Goal: Task Accomplishment & Management: Manage account settings

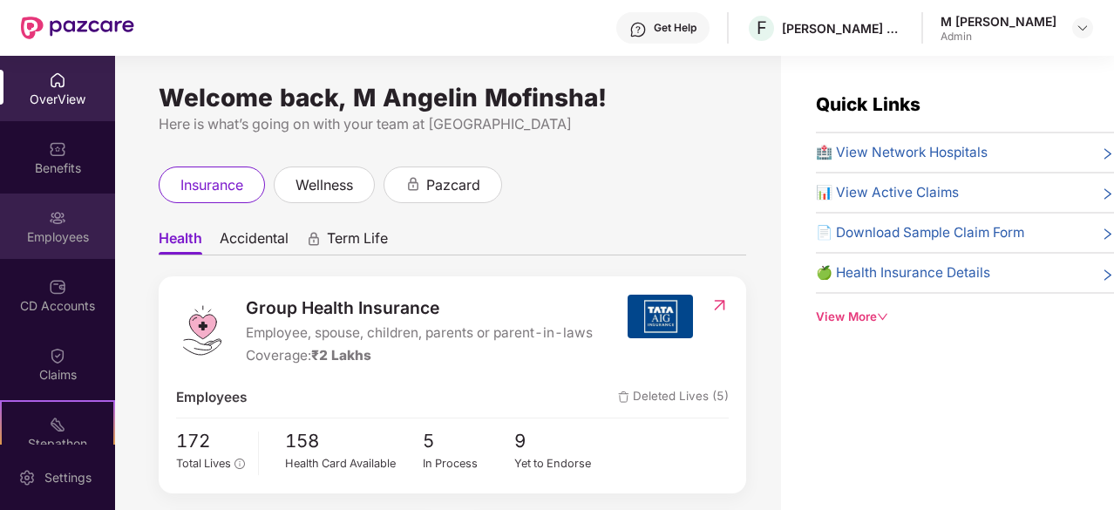
click at [78, 218] on div "Employees" at bounding box center [57, 225] width 115 height 65
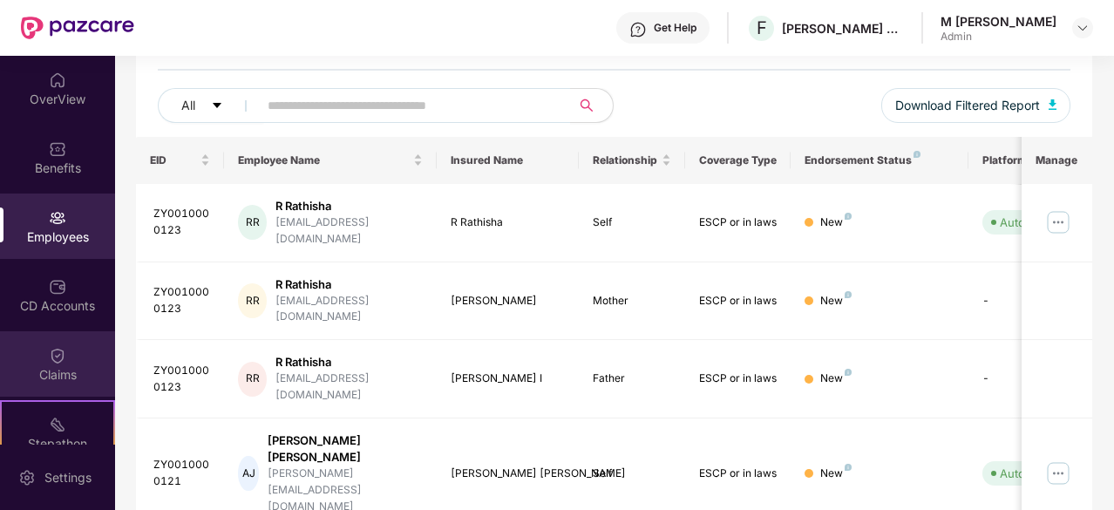
scroll to position [161, 0]
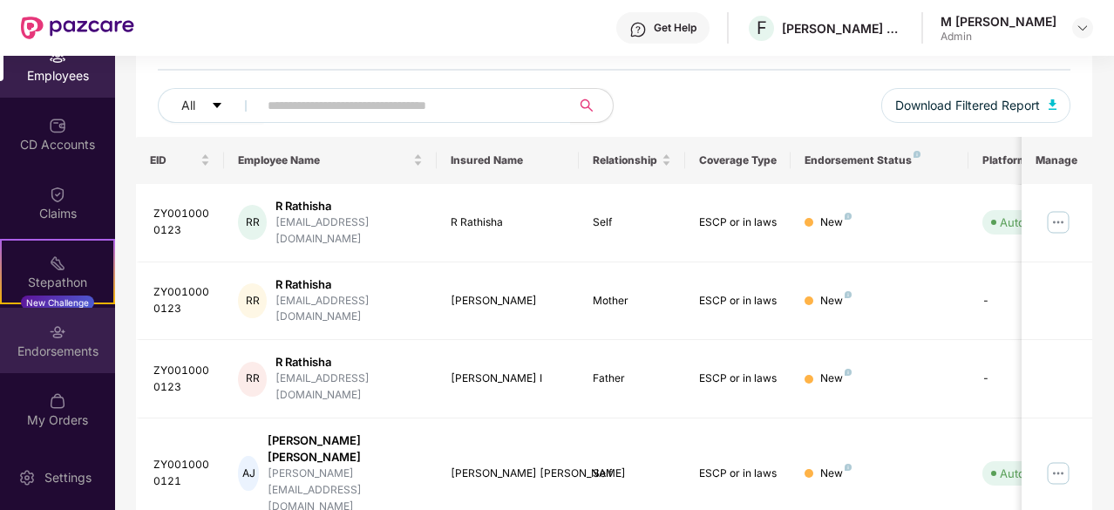
click at [38, 350] on div "Endorsements" at bounding box center [57, 350] width 115 height 17
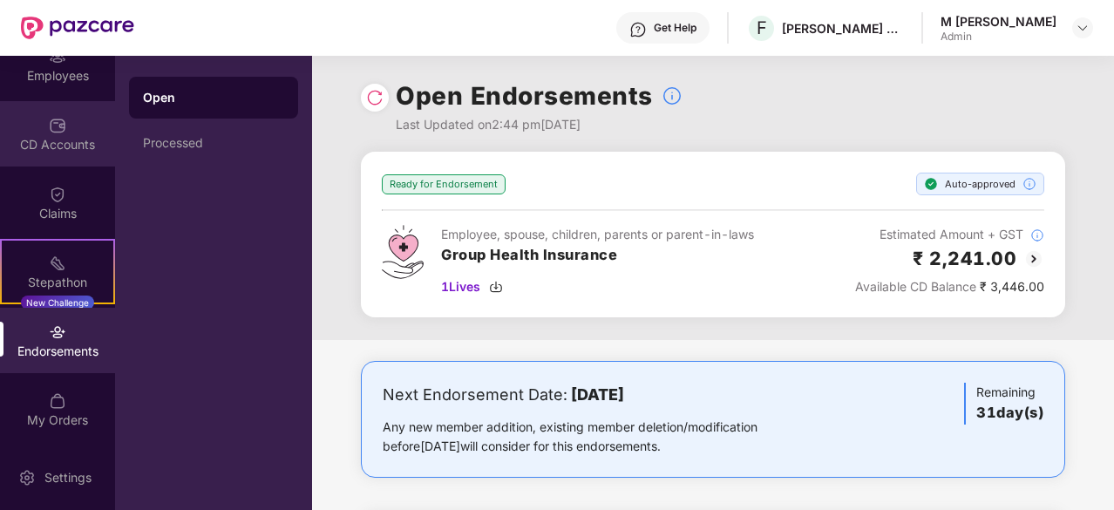
scroll to position [0, 0]
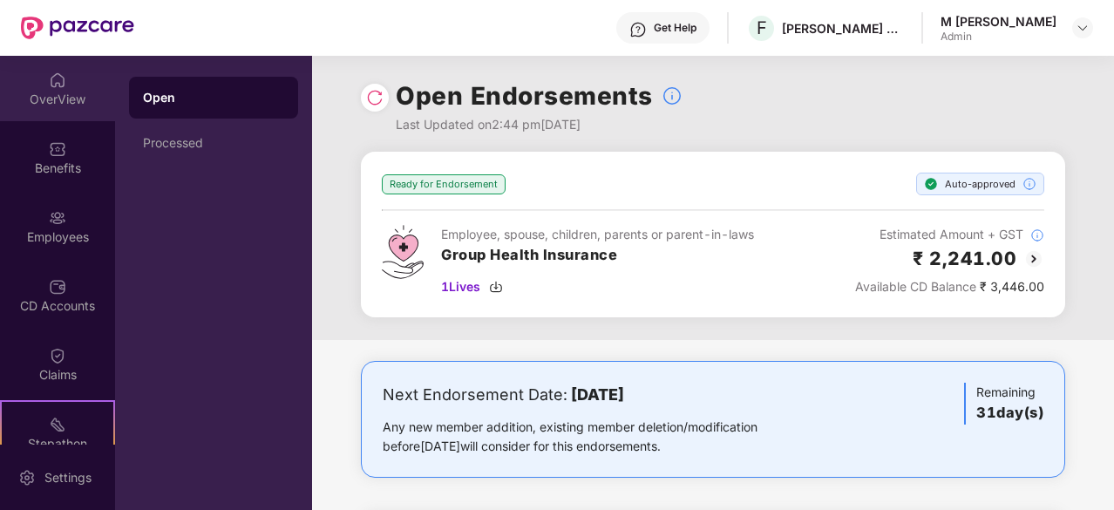
click at [68, 107] on div "OverView" at bounding box center [57, 99] width 115 height 17
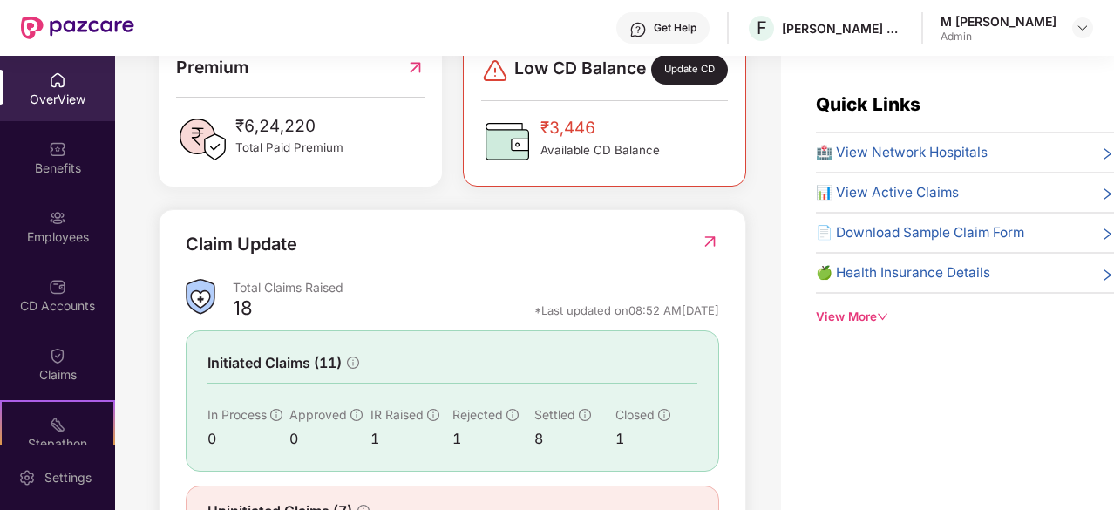
scroll to position [571, 0]
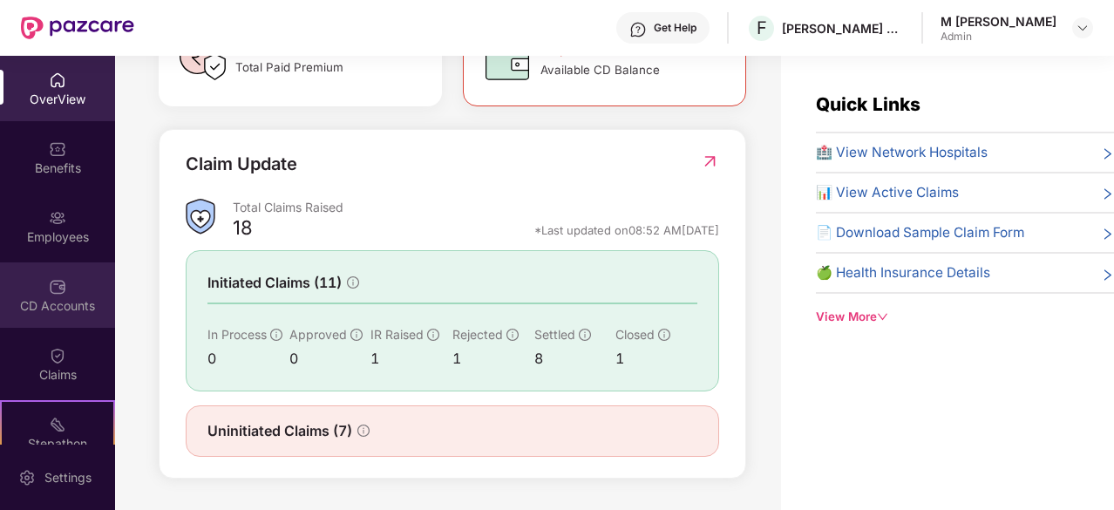
click at [51, 304] on div "CD Accounts" at bounding box center [57, 305] width 115 height 17
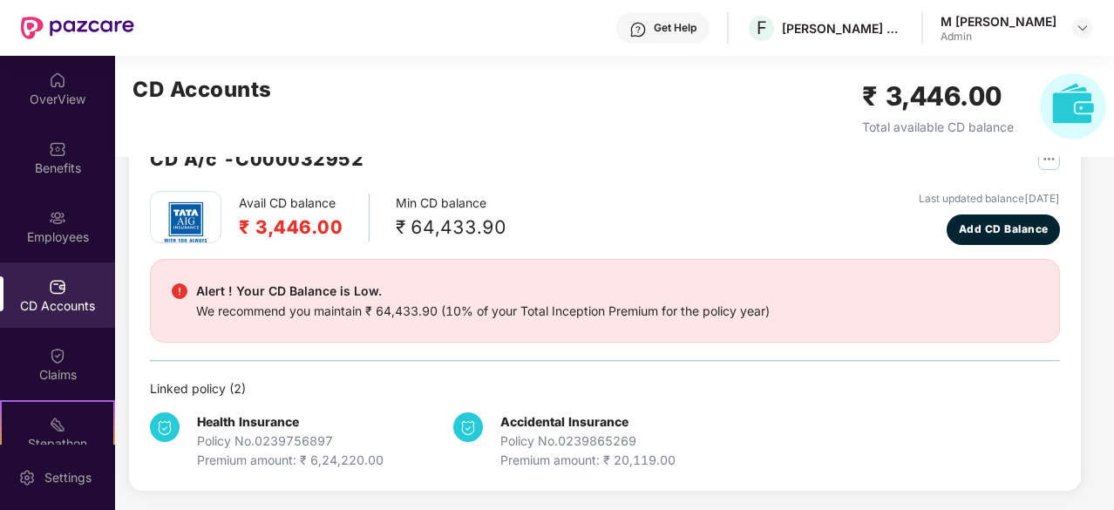
scroll to position [0, 0]
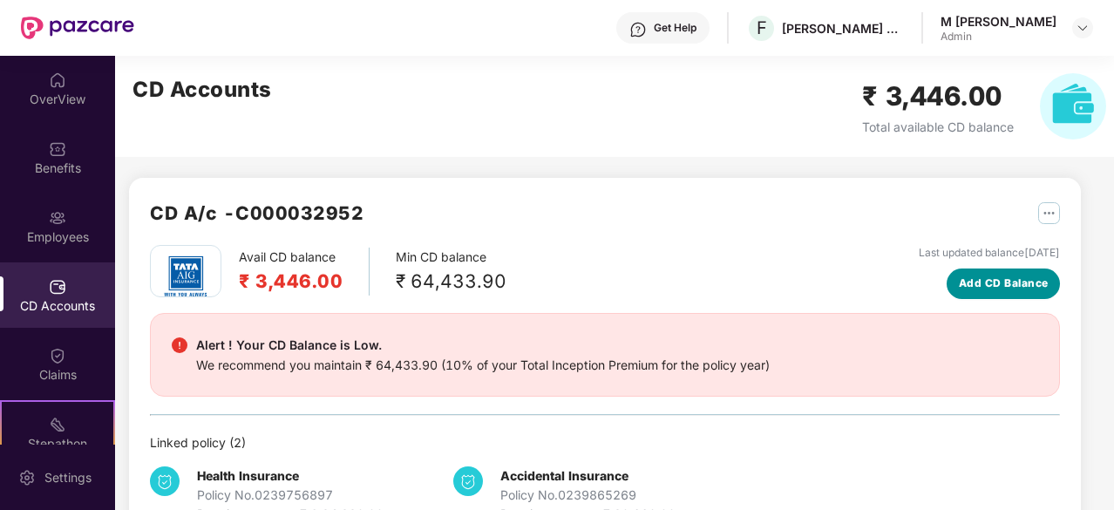
click at [992, 285] on span "Add CD Balance" at bounding box center [1004, 283] width 90 height 17
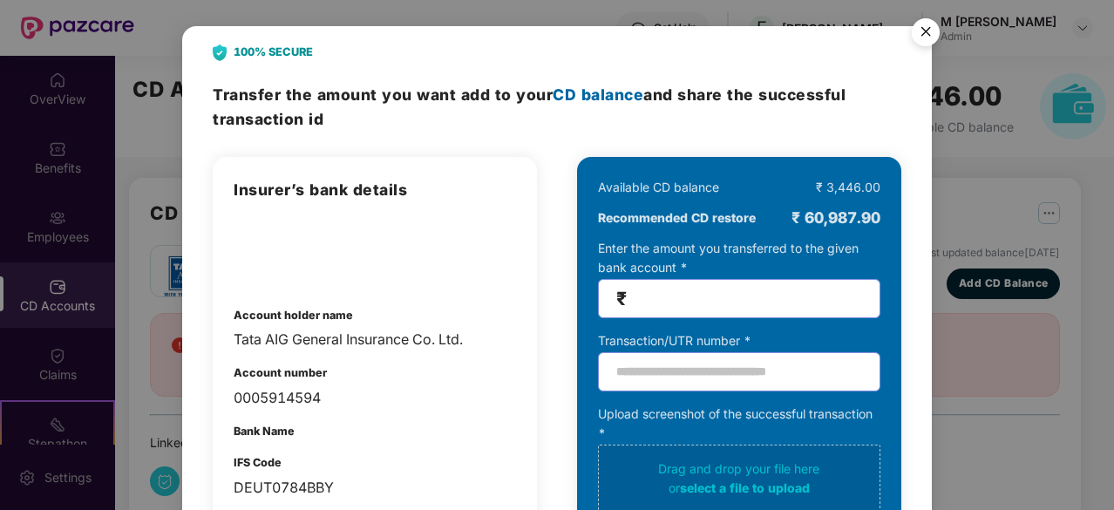
click at [930, 36] on img "Close" at bounding box center [925, 34] width 49 height 49
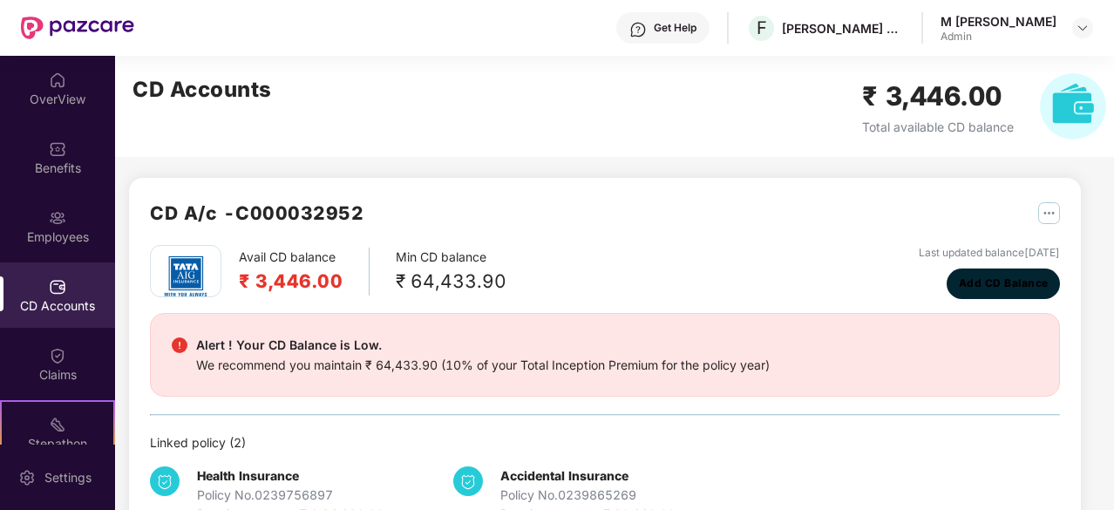
scroll to position [54, 0]
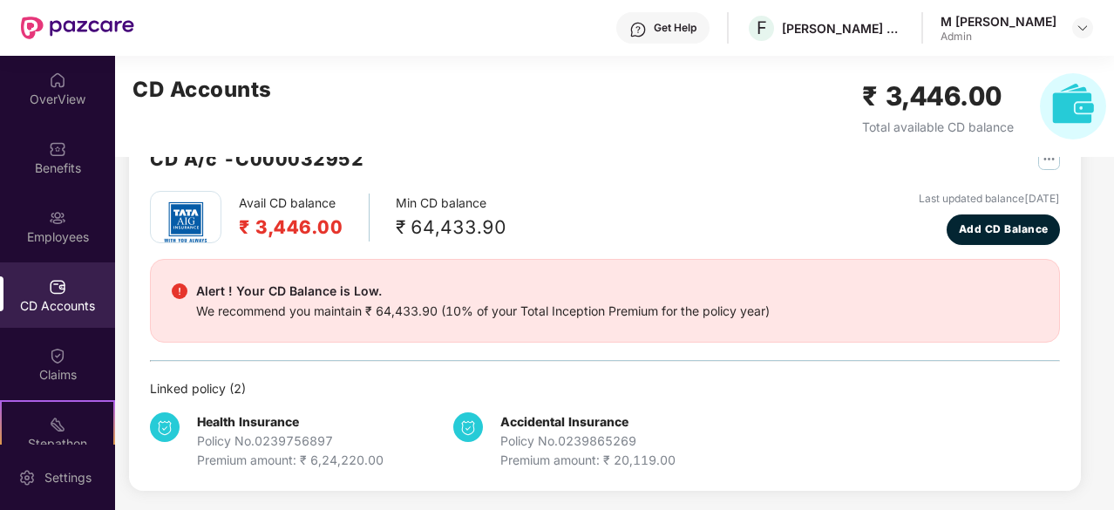
click at [627, 215] on div "Avail CD balance ₹ 3,446.00 Min CD balance ₹ 64,433.90 Last updated balance [DA…" at bounding box center [605, 218] width 910 height 54
click at [1017, 220] on button "Add CD Balance" at bounding box center [1002, 229] width 113 height 30
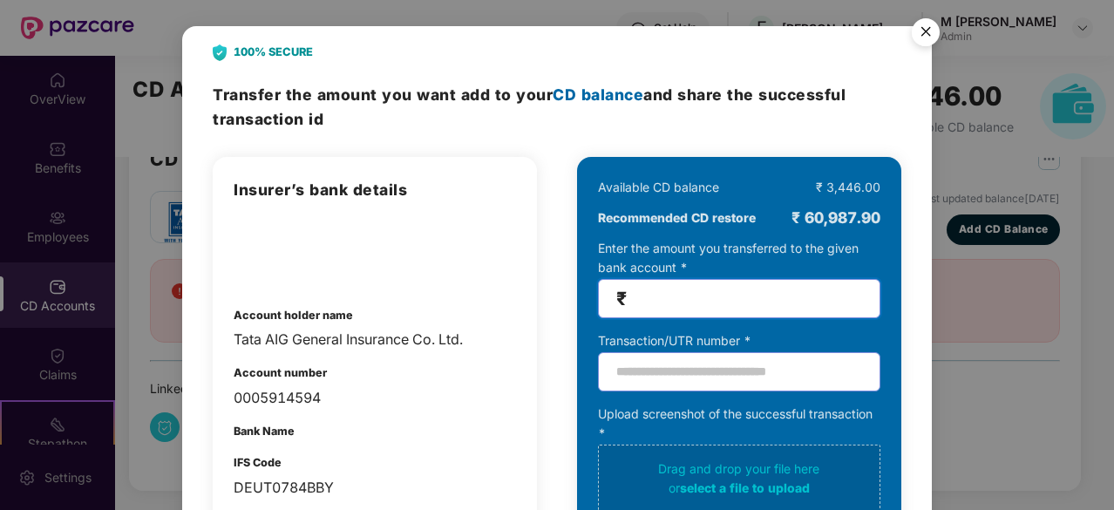
click at [656, 292] on input "number" at bounding box center [746, 298] width 232 height 20
type input "*****"
click at [644, 367] on input "text" at bounding box center [739, 371] width 282 height 39
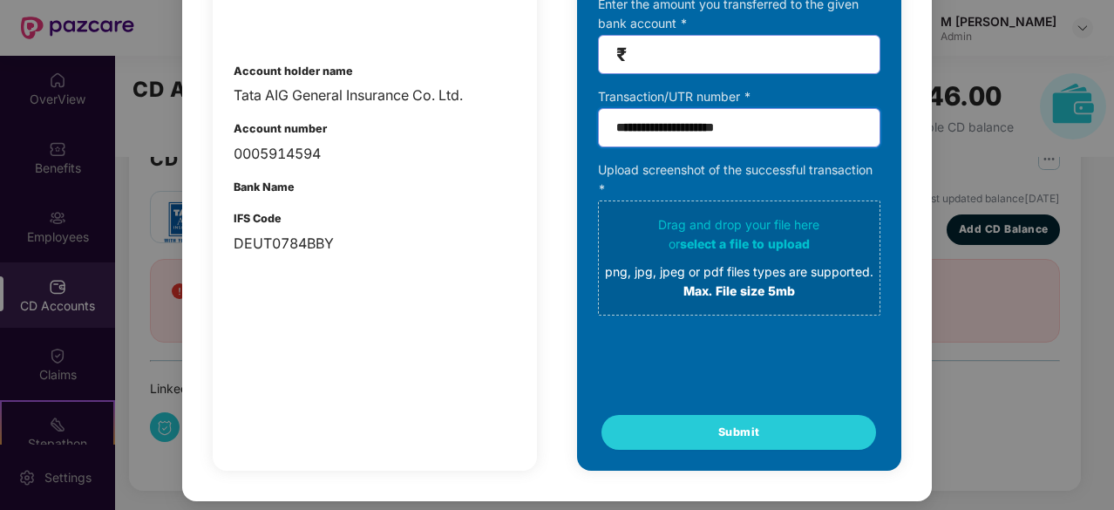
type input "**********"
click at [706, 278] on div "png, jpg, jpeg or pdf files types are supported." at bounding box center [739, 271] width 268 height 19
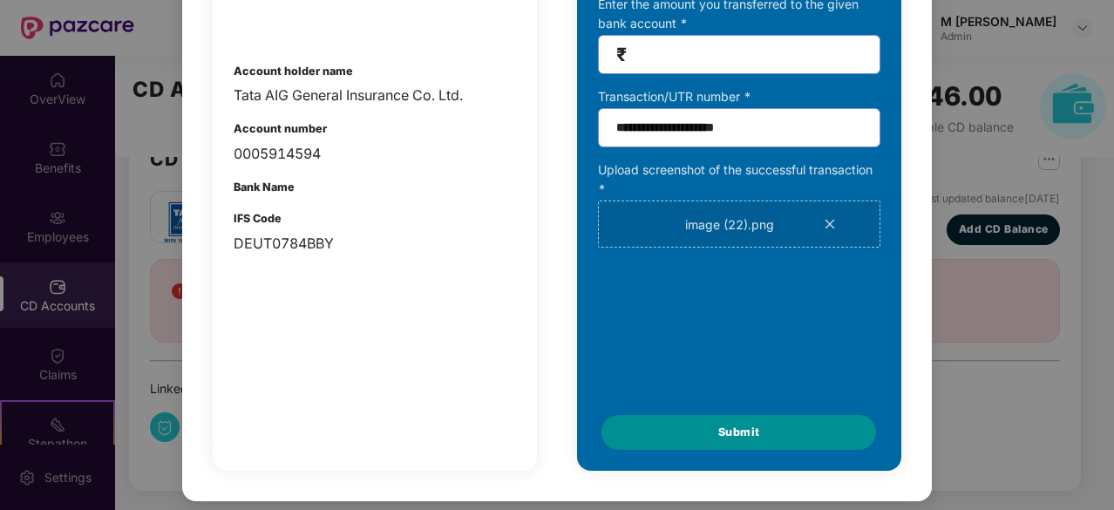
click at [710, 426] on button "Submit" at bounding box center [738, 432] width 274 height 35
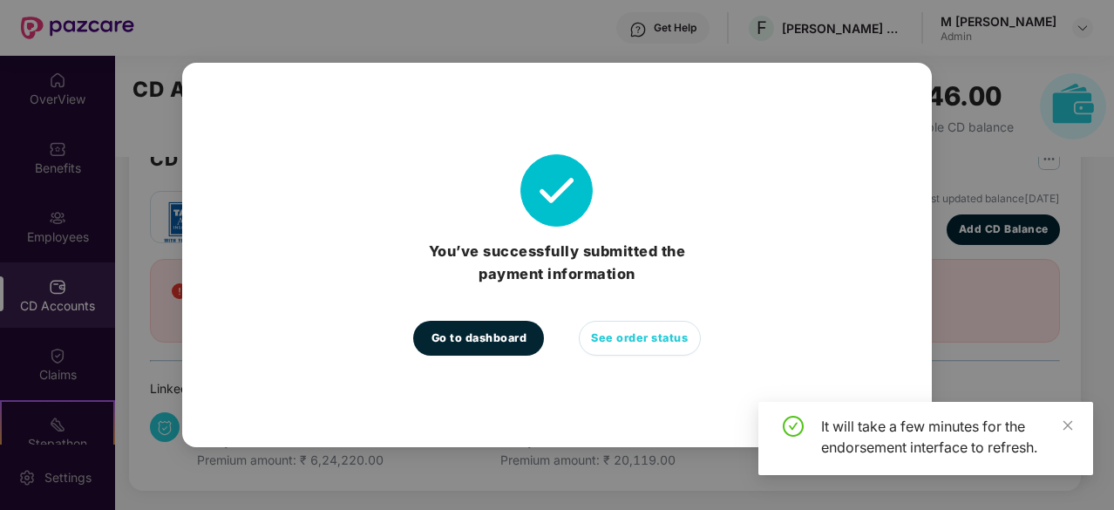
click at [667, 338] on span "See order status" at bounding box center [639, 337] width 97 height 17
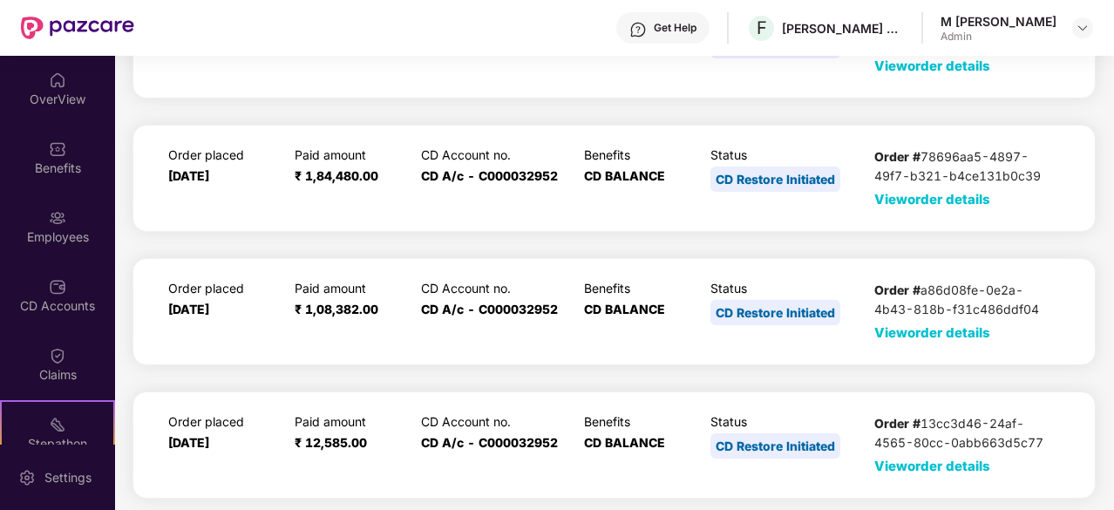
scroll to position [0, 0]
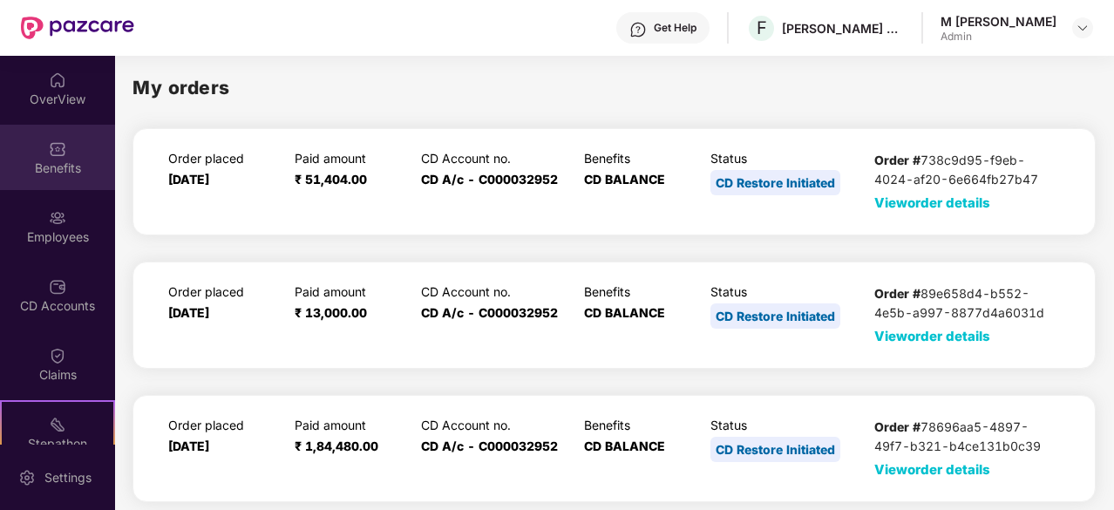
click at [67, 155] on div "Benefits" at bounding box center [57, 157] width 115 height 65
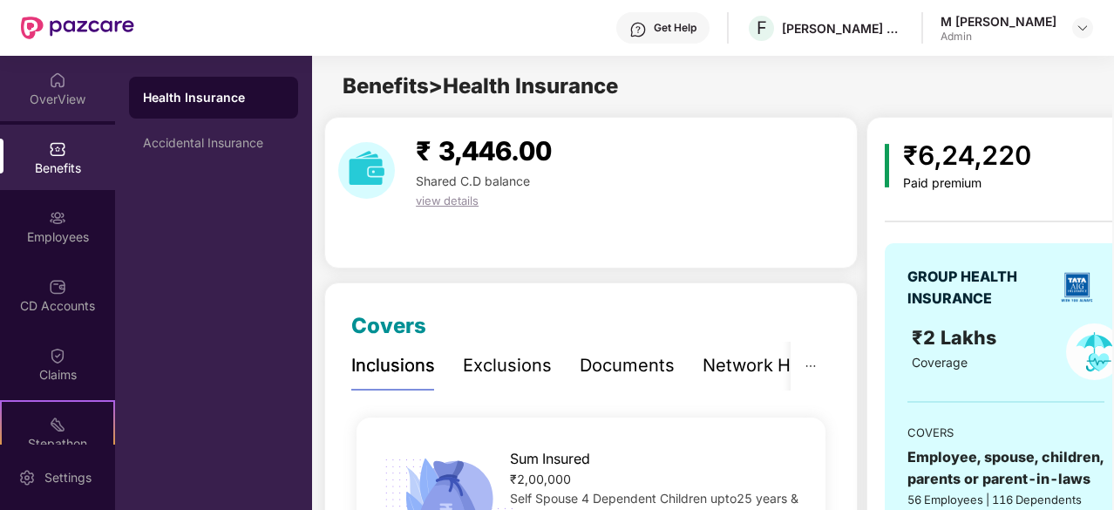
click at [70, 87] on div "OverView" at bounding box center [57, 88] width 115 height 65
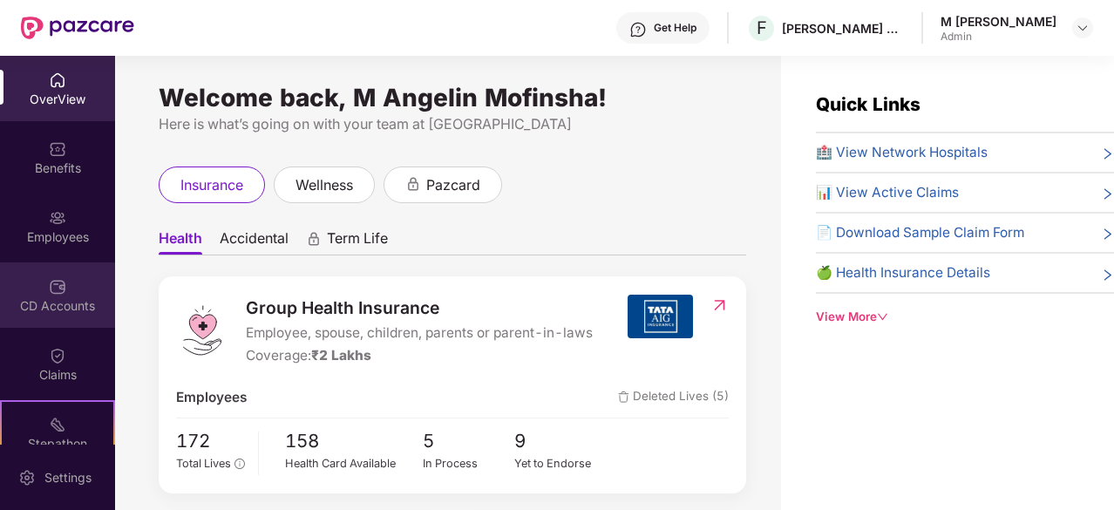
click at [52, 288] on img at bounding box center [57, 286] width 17 height 17
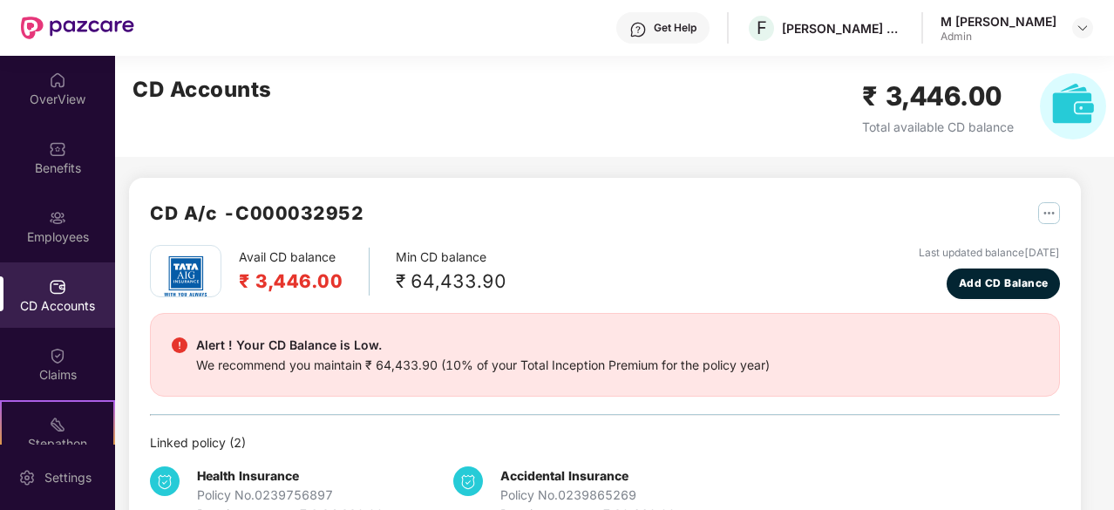
scroll to position [54, 0]
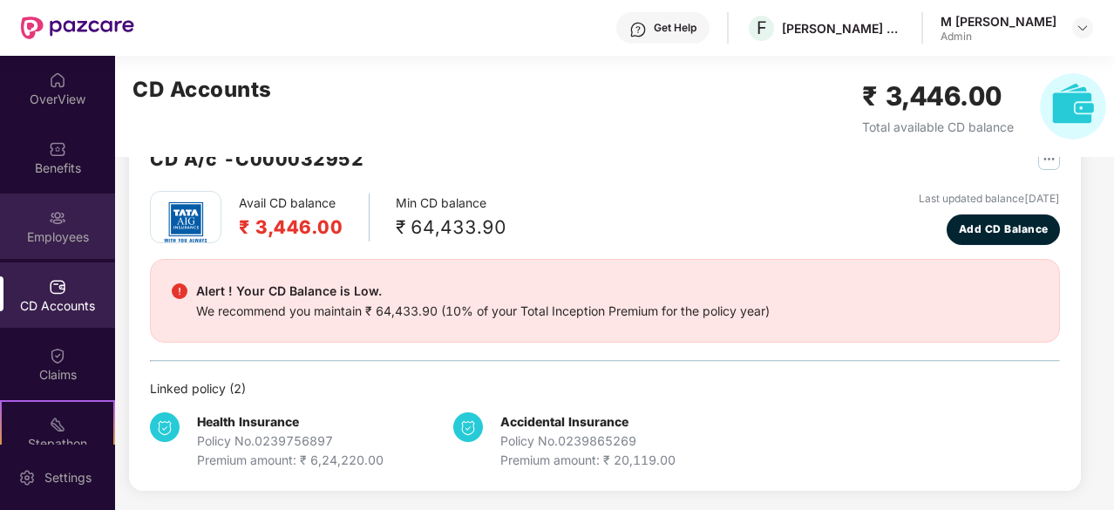
click at [54, 200] on div "Employees" at bounding box center [57, 225] width 115 height 65
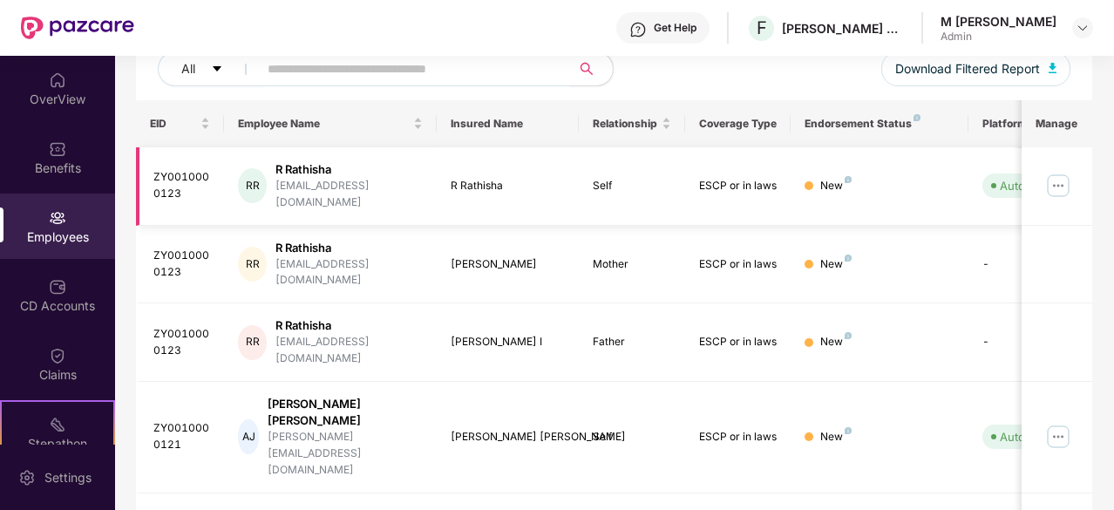
scroll to position [0, 0]
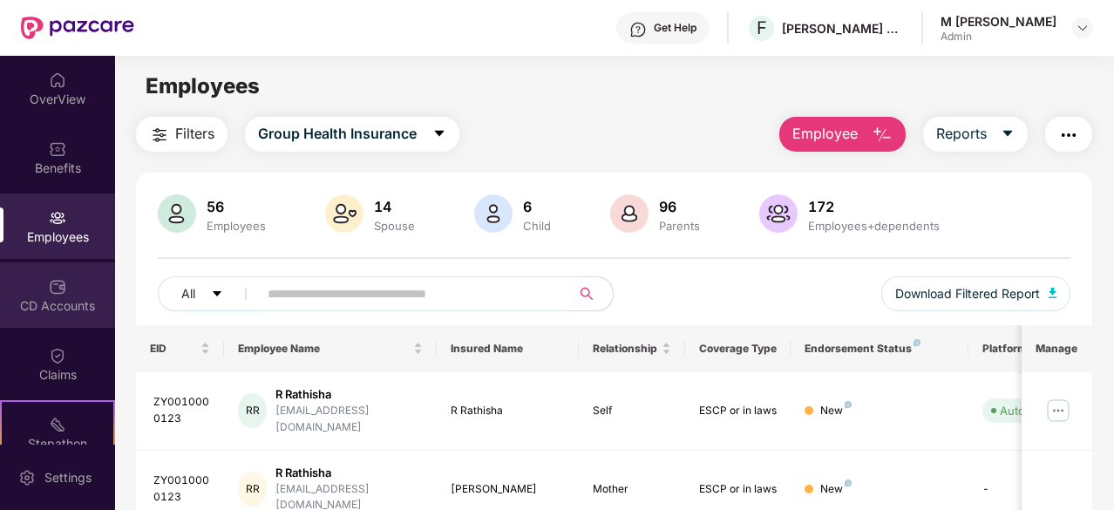
click at [38, 301] on div "CD Accounts" at bounding box center [57, 305] width 115 height 17
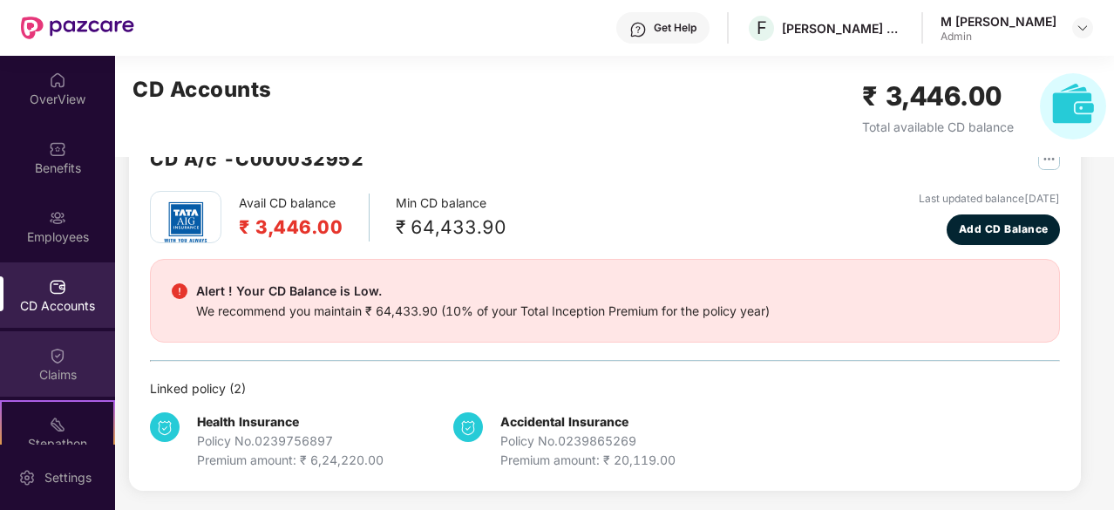
scroll to position [161, 0]
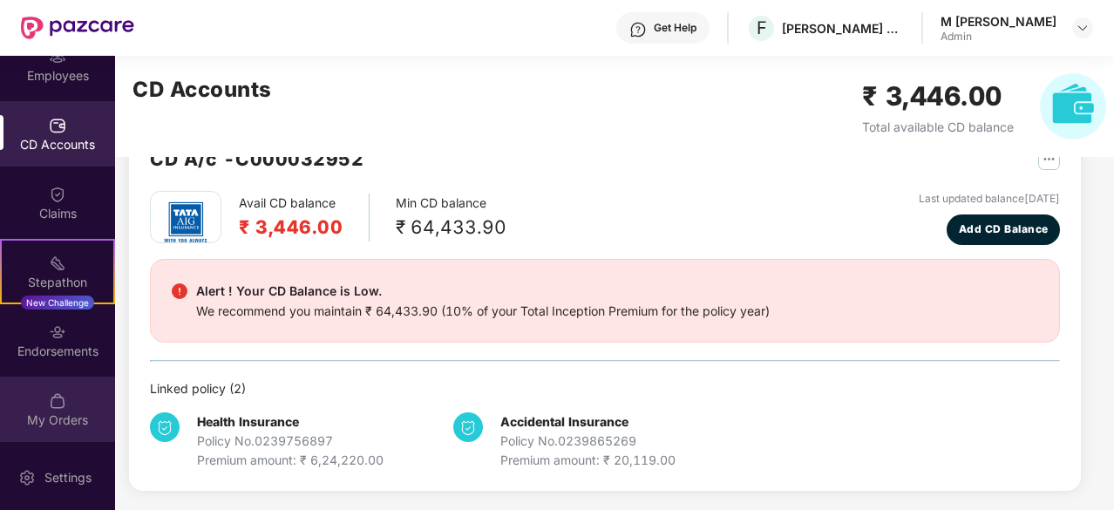
click at [59, 411] on div "My Orders" at bounding box center [57, 419] width 115 height 17
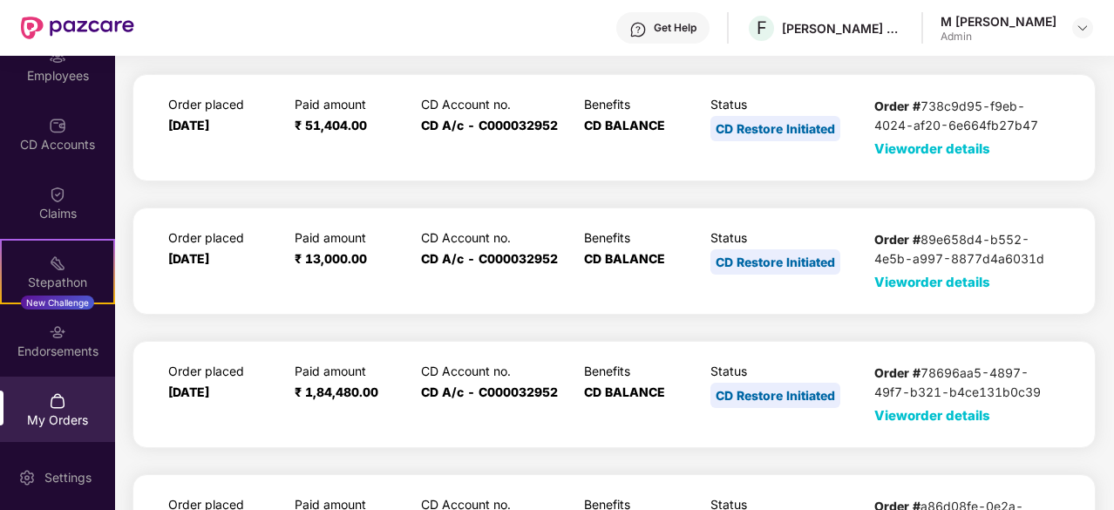
click at [903, 158] on div "Order # 738c9d95-f9eb-4024-af20-6e664fb27b47 View order details" at bounding box center [967, 128] width 186 height 62
click at [904, 152] on span "View order details" at bounding box center [932, 148] width 116 height 17
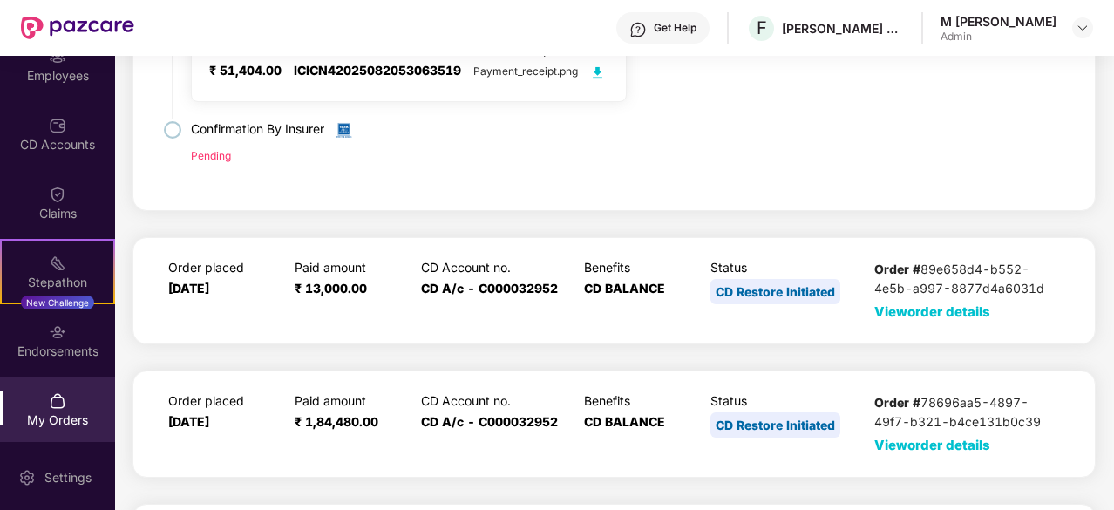
scroll to position [362, 0]
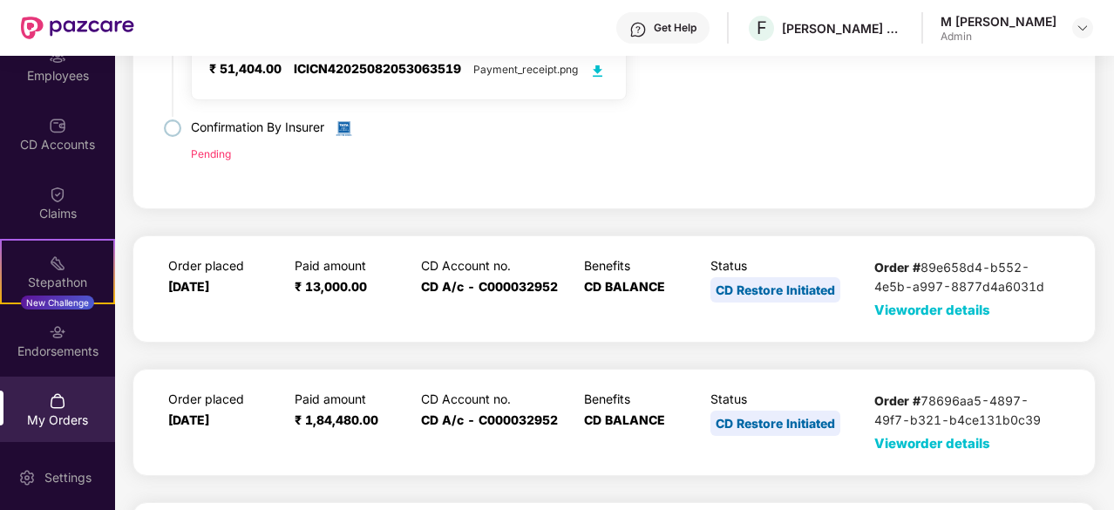
click at [880, 308] on span "View order details" at bounding box center [932, 309] width 116 height 17
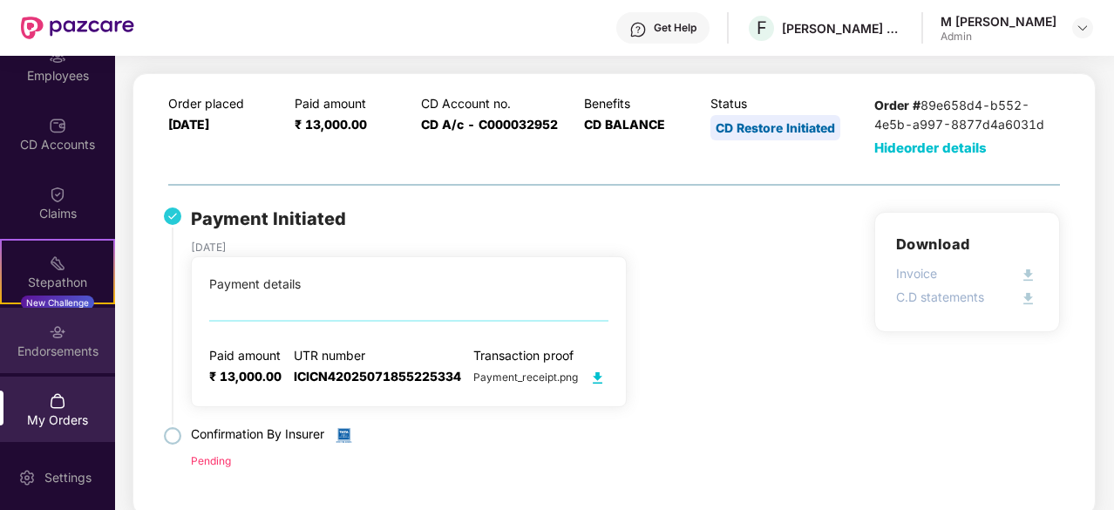
scroll to position [529, 0]
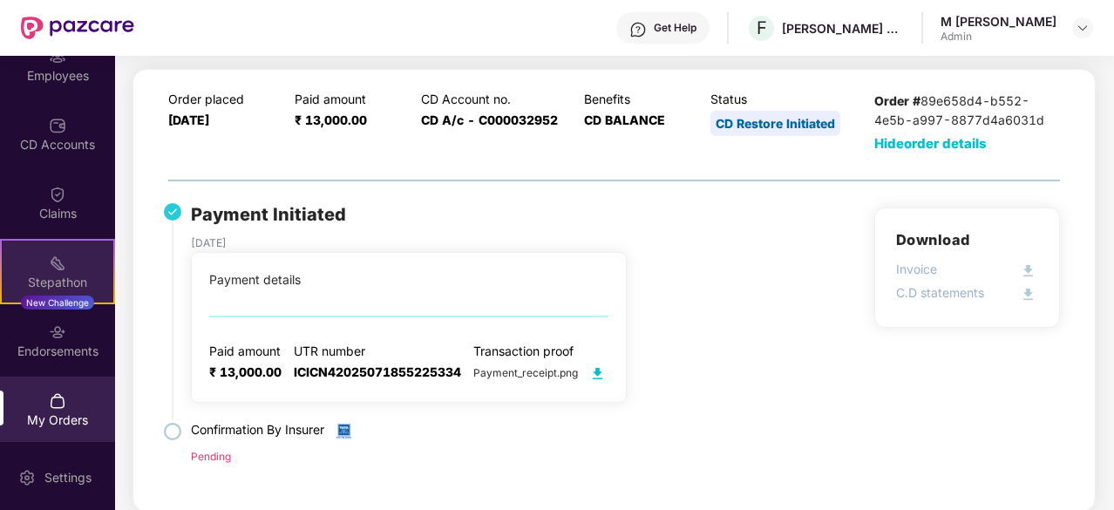
click at [62, 261] on img at bounding box center [57, 262] width 17 height 17
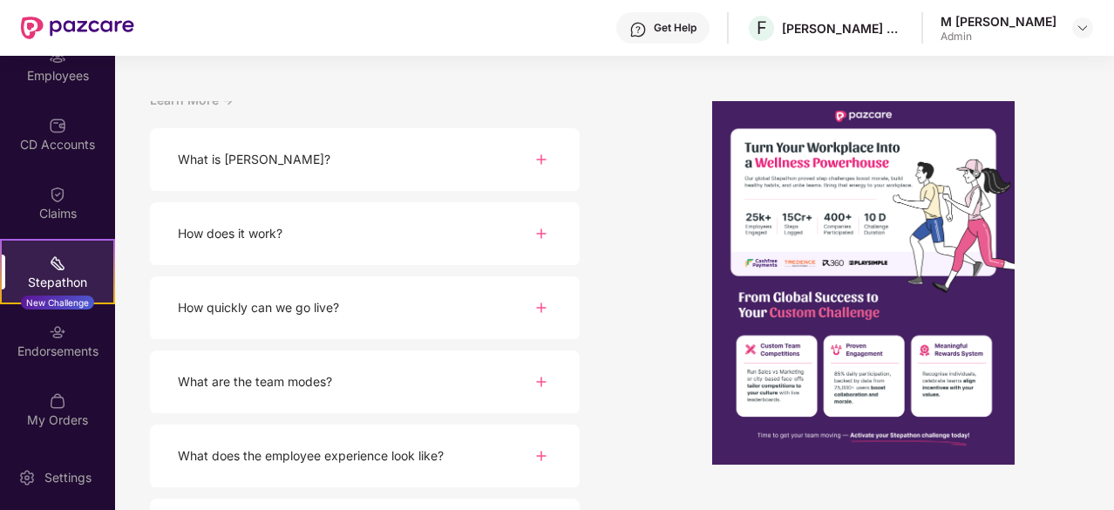
scroll to position [212, 0]
click at [362, 236] on div "How does it work?" at bounding box center [365, 233] width 430 height 64
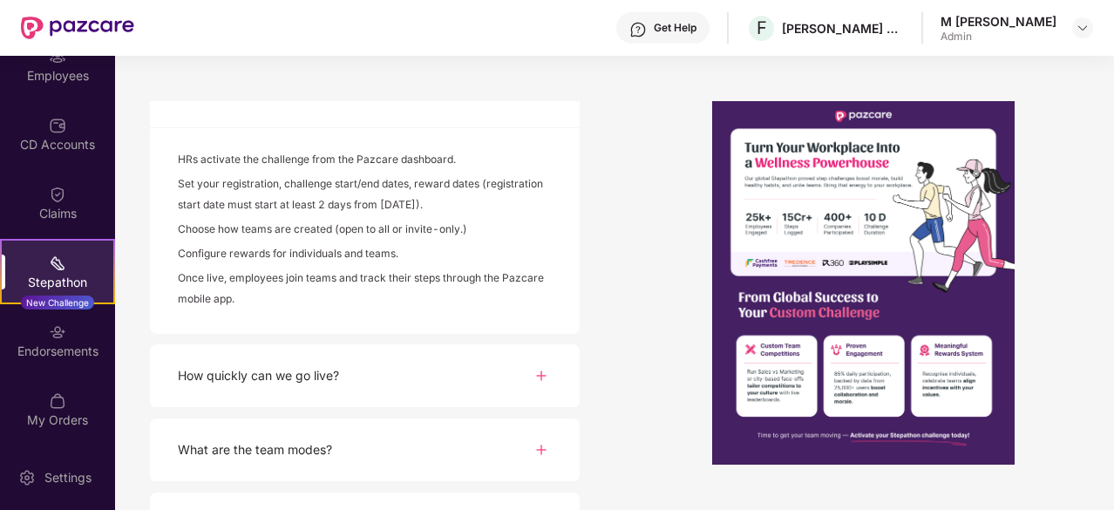
scroll to position [349, 0]
click at [323, 390] on div "How quickly can we go live?" at bounding box center [365, 375] width 430 height 64
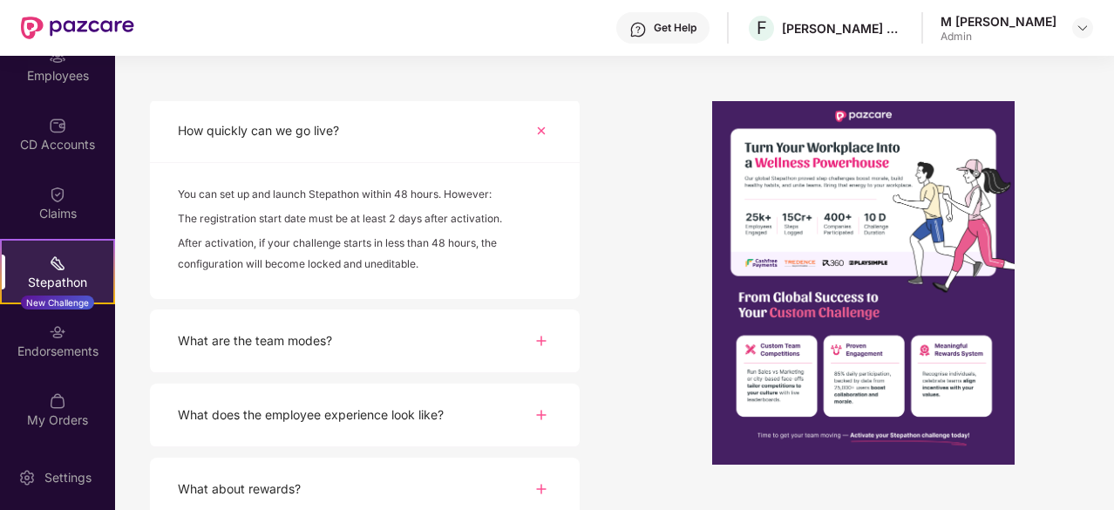
scroll to position [605, 0]
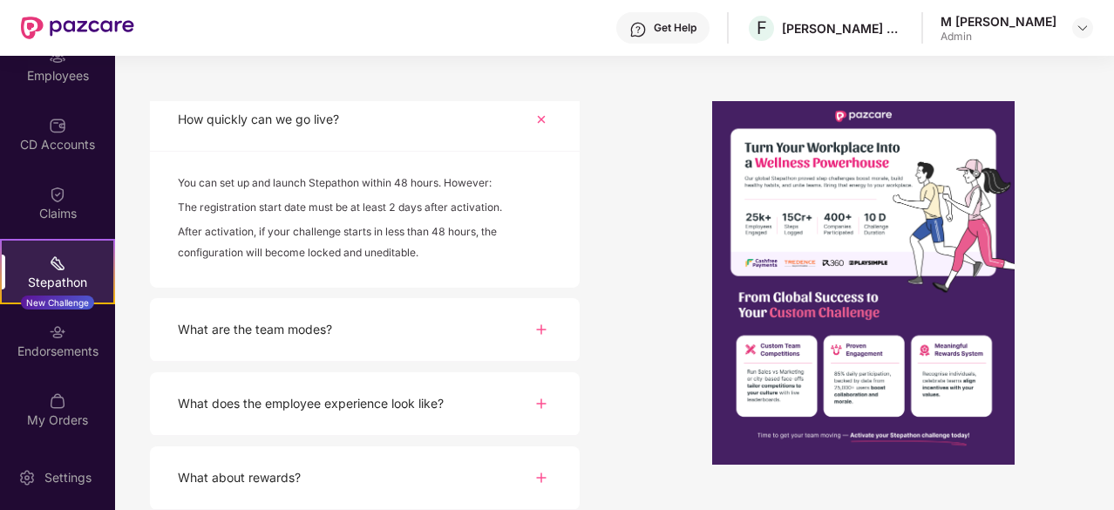
click at [331, 334] on div "What are the team modes?" at bounding box center [255, 329] width 154 height 19
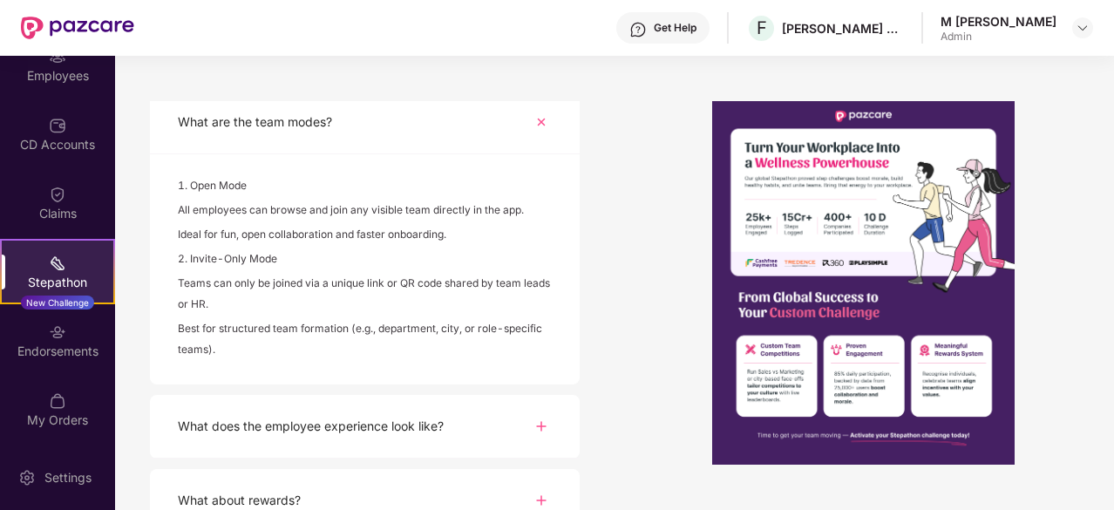
scroll to position [844, 0]
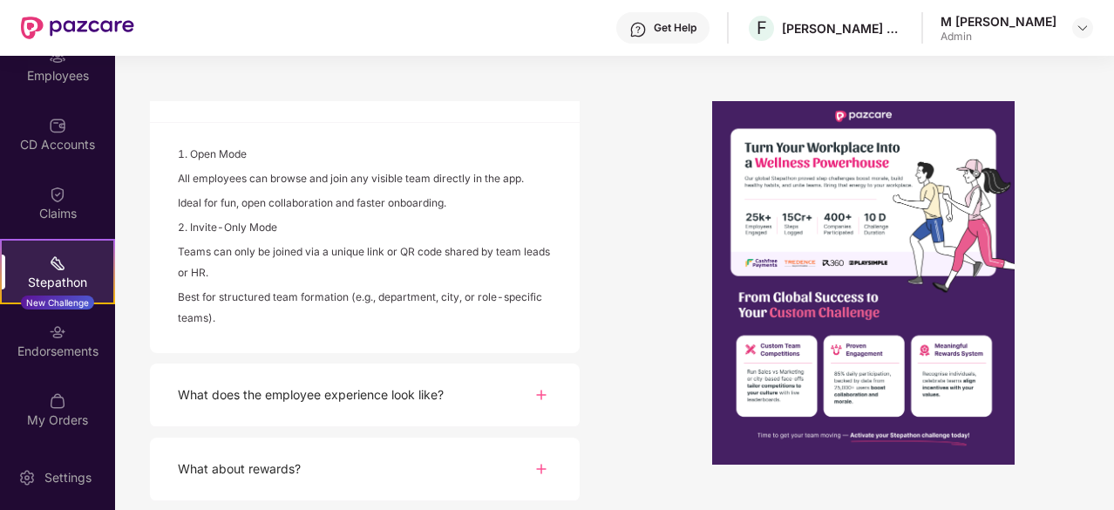
click at [342, 381] on div "What does the employee experience look like?" at bounding box center [365, 395] width 430 height 64
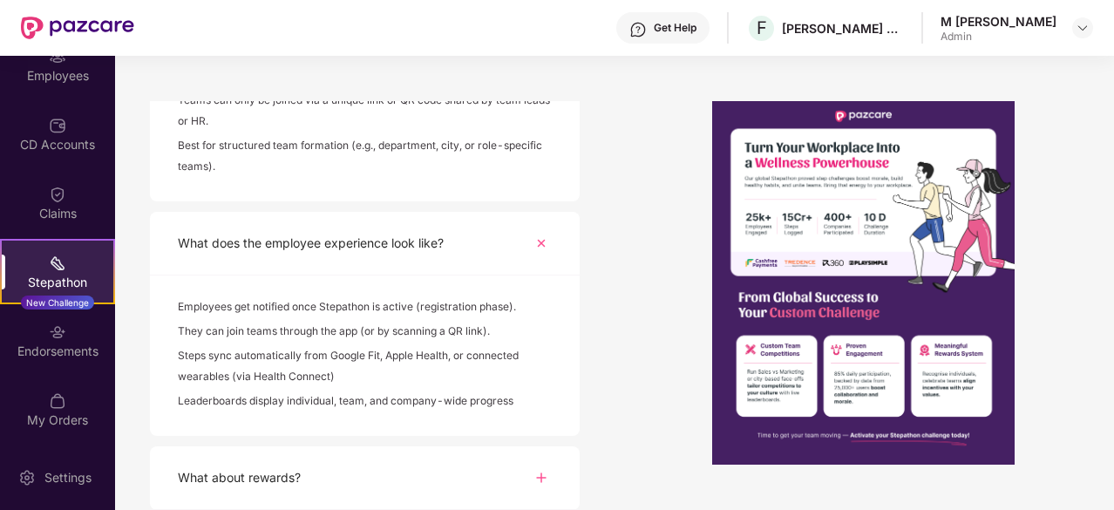
scroll to position [1004, 0]
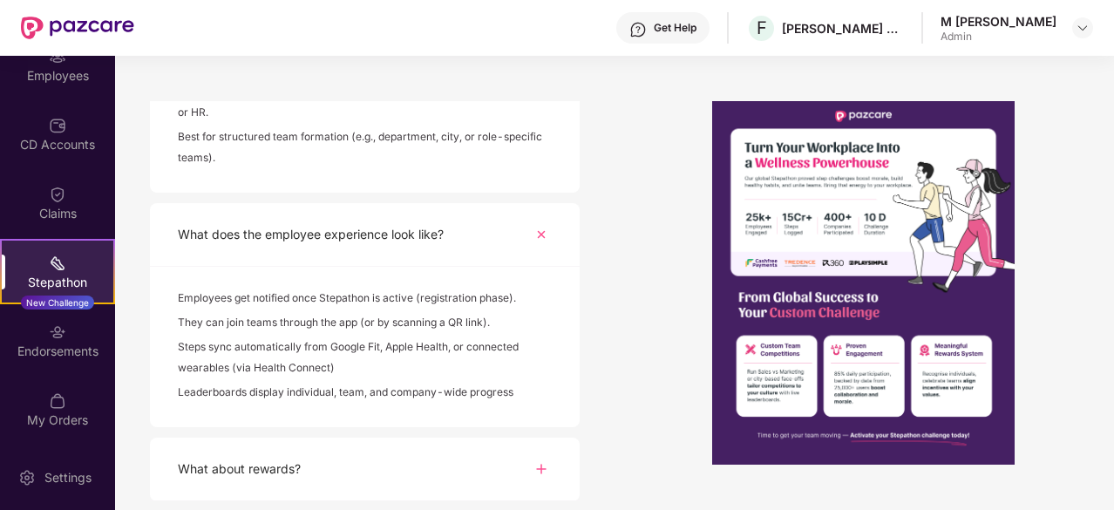
click at [324, 453] on div "What about rewards?" at bounding box center [365, 469] width 430 height 64
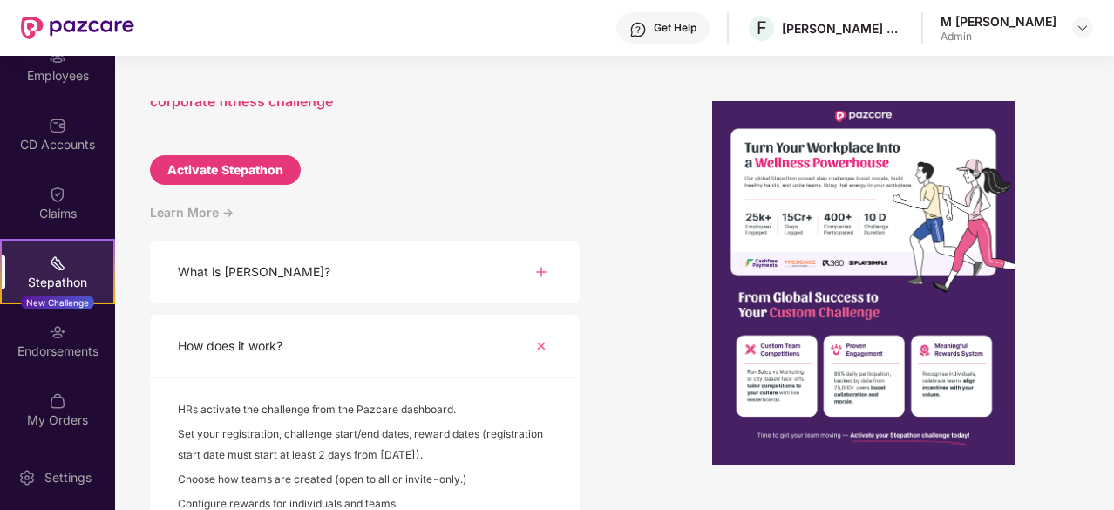
scroll to position [99, 0]
click at [333, 285] on div "What is [PERSON_NAME]?" at bounding box center [365, 272] width 430 height 64
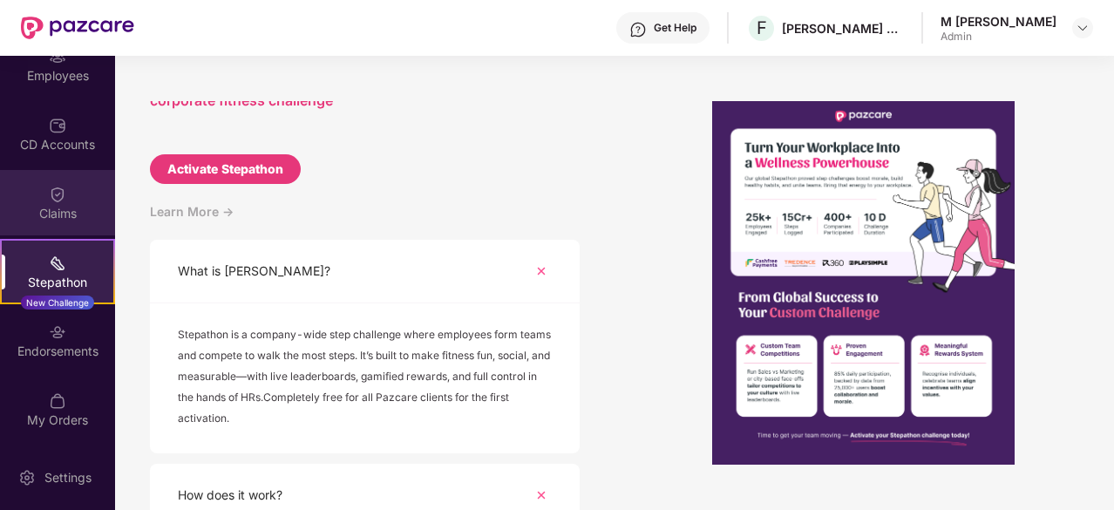
scroll to position [0, 0]
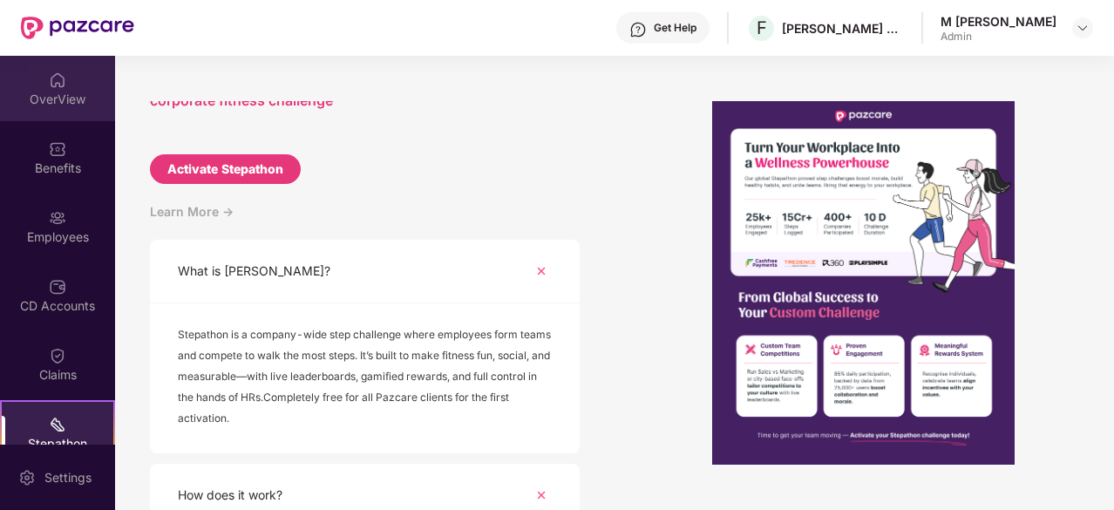
click at [61, 85] on img at bounding box center [57, 79] width 17 height 17
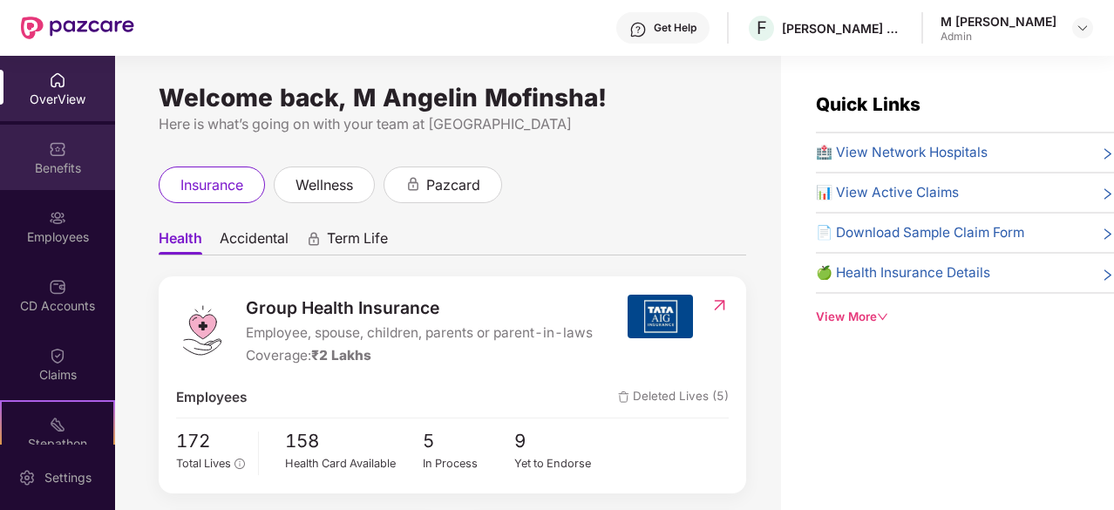
click at [64, 152] on div "Benefits" at bounding box center [57, 157] width 115 height 65
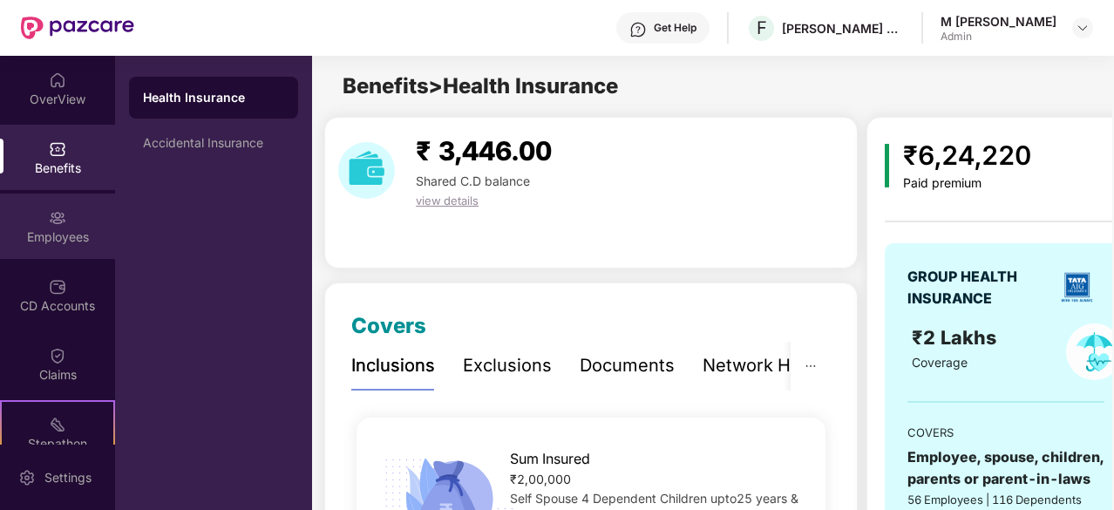
click at [85, 243] on div "Employees" at bounding box center [57, 236] width 115 height 17
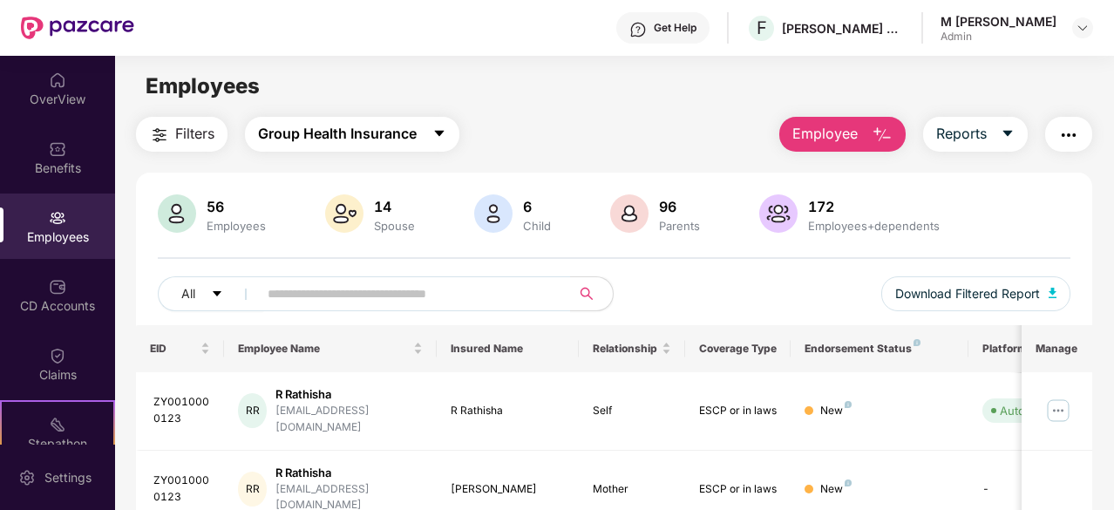
click at [380, 134] on span "Group Health Insurance" at bounding box center [337, 134] width 159 height 22
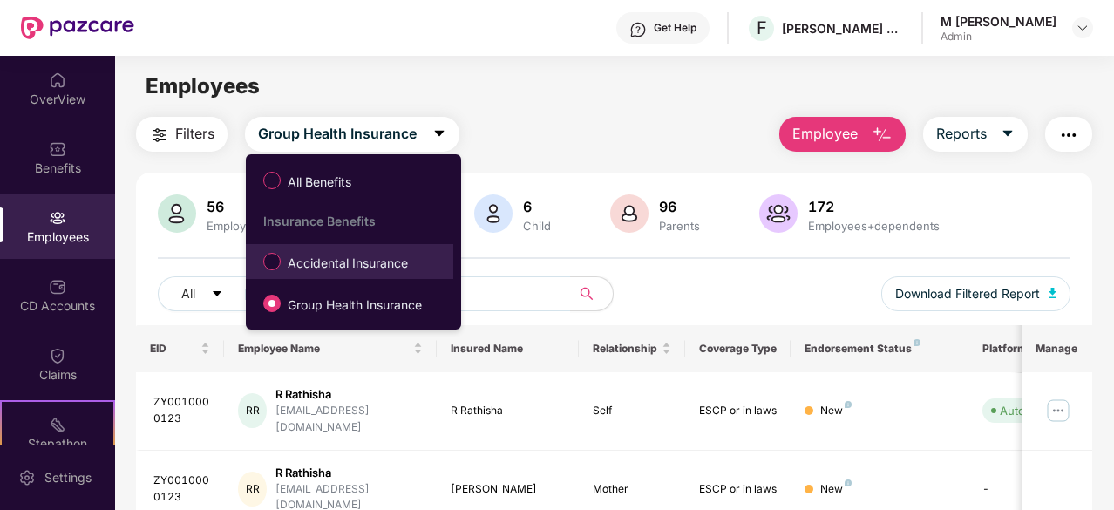
click at [341, 262] on span "Accidental Insurance" at bounding box center [348, 263] width 134 height 19
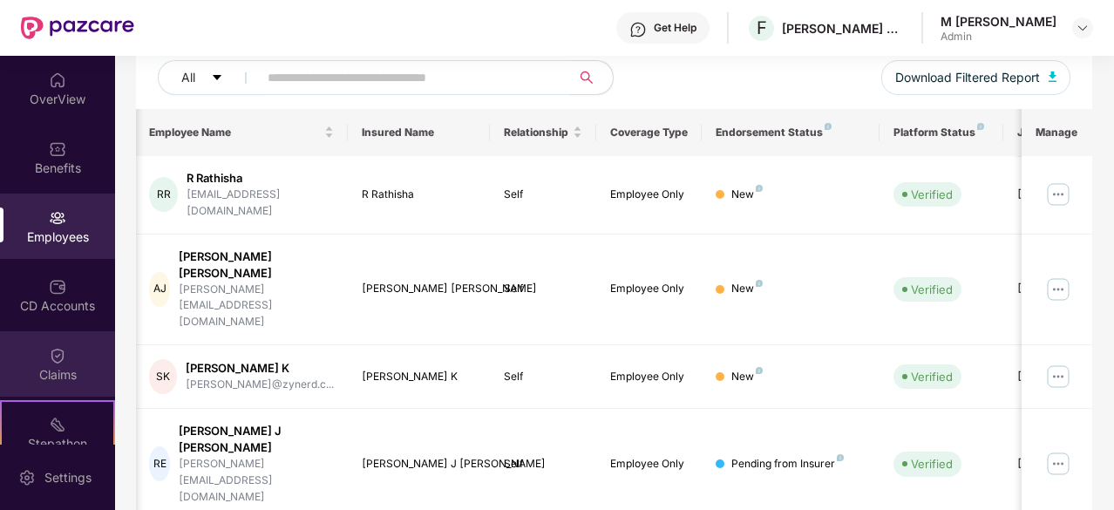
scroll to position [161, 0]
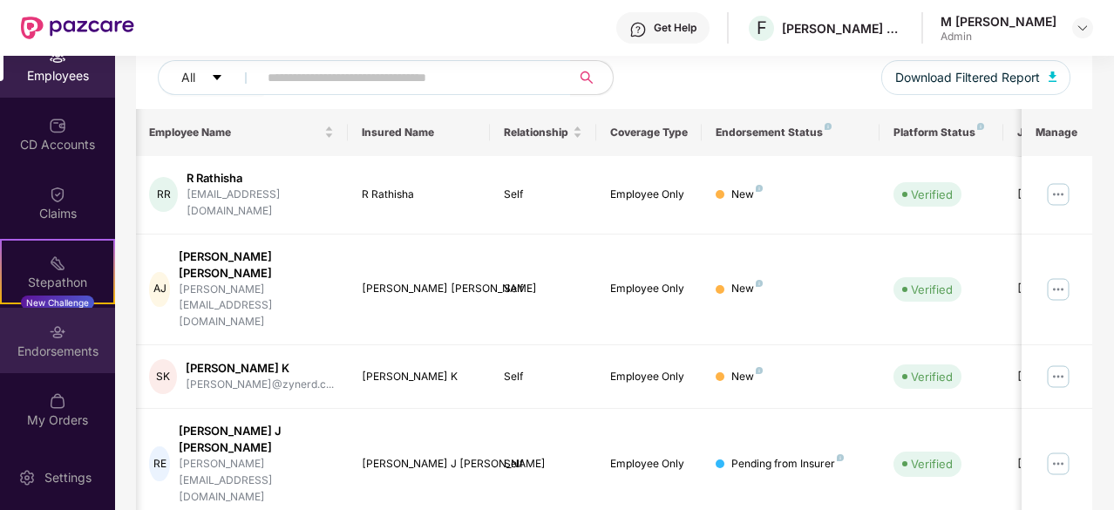
click at [67, 350] on div "Endorsements" at bounding box center [57, 350] width 115 height 17
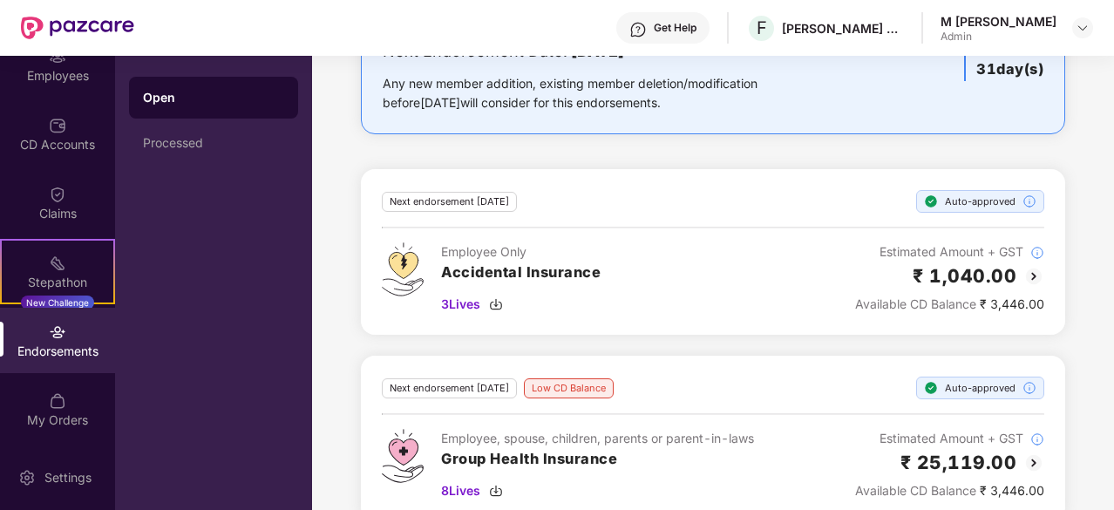
scroll to position [356, 0]
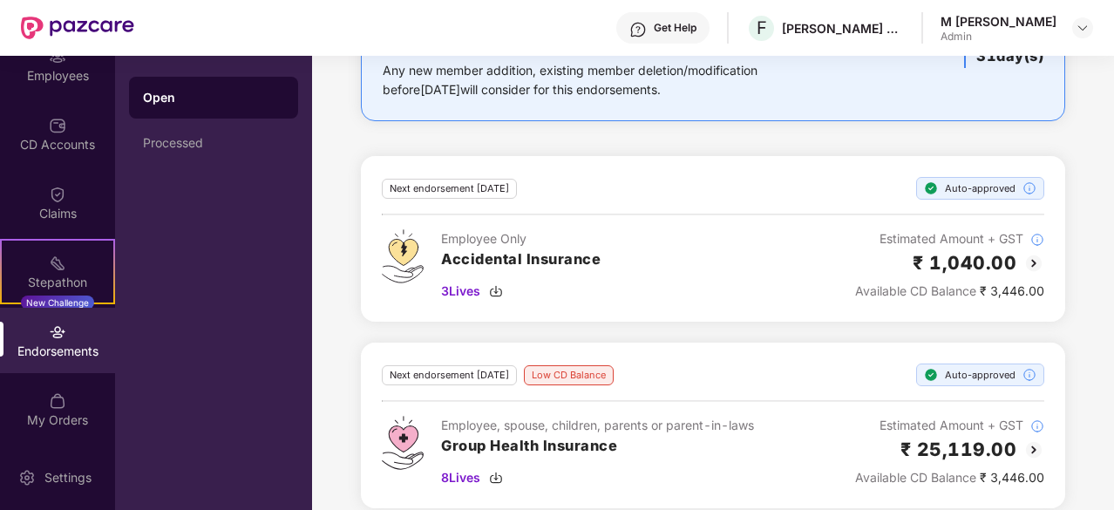
click at [573, 294] on div "3 Lives" at bounding box center [520, 290] width 159 height 19
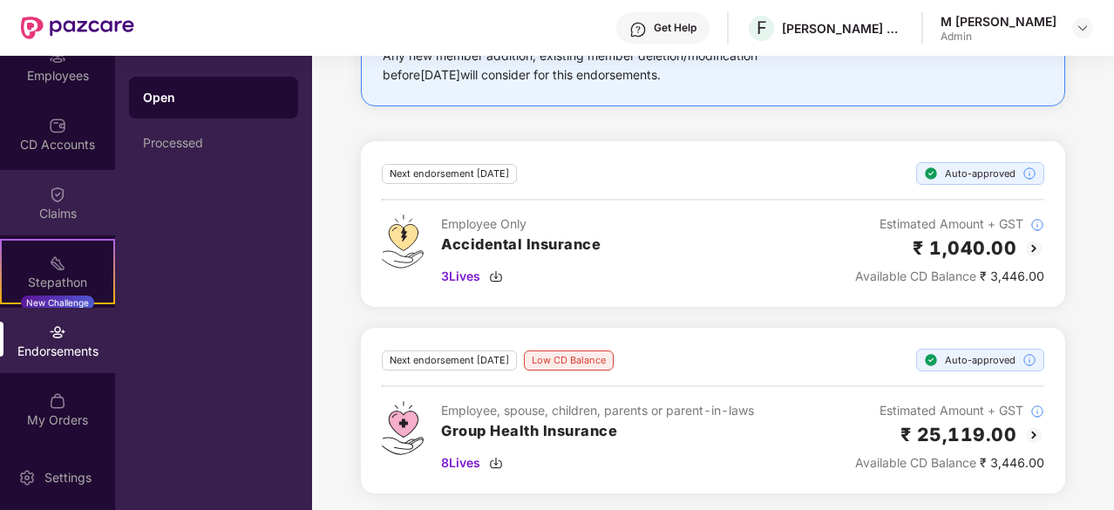
click at [61, 203] on div "Claims" at bounding box center [57, 202] width 115 height 65
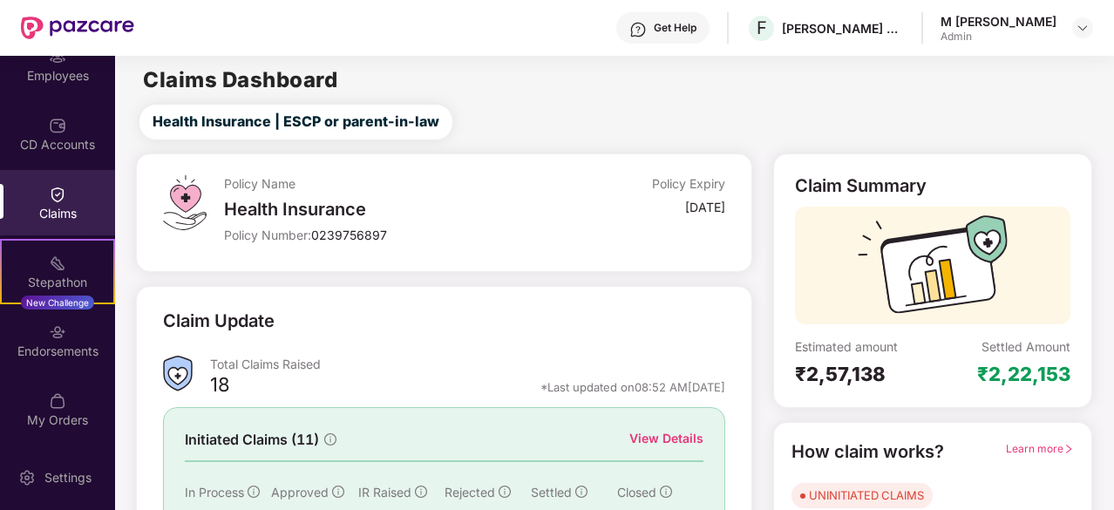
scroll to position [171, 0]
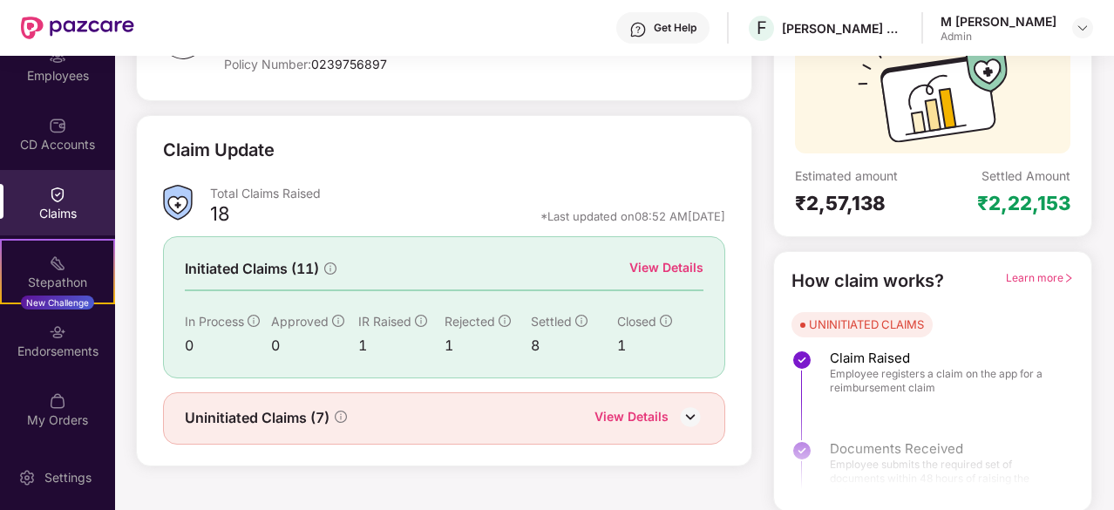
click at [640, 409] on div "View Details" at bounding box center [631, 418] width 74 height 23
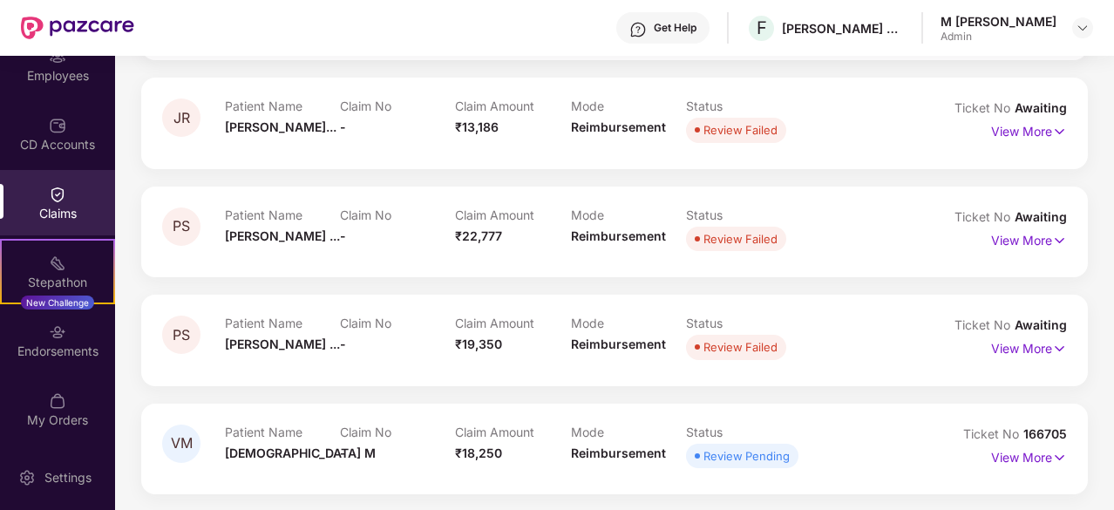
scroll to position [503, 0]
click at [1010, 457] on p "View More" at bounding box center [1029, 455] width 76 height 24
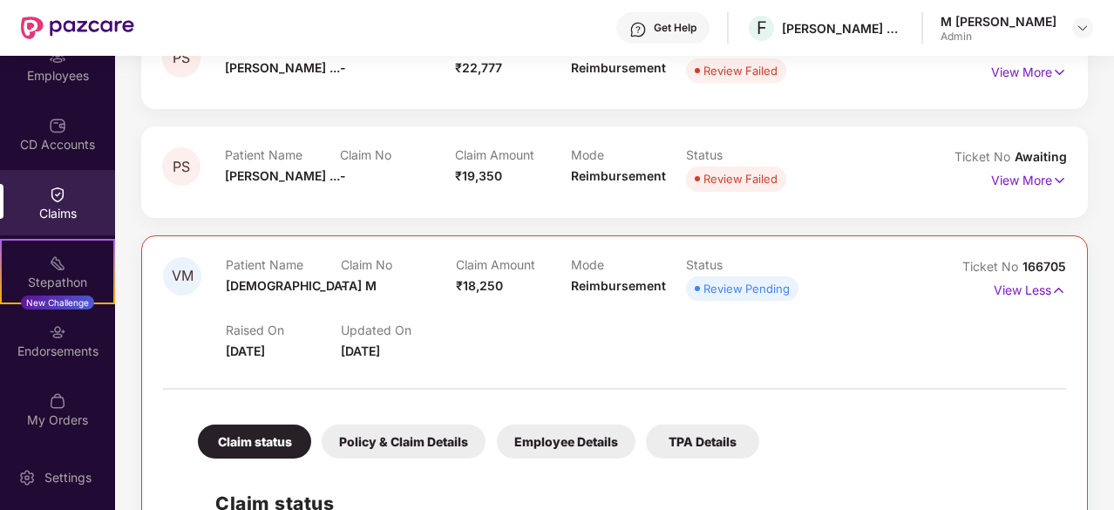
scroll to position [665, 0]
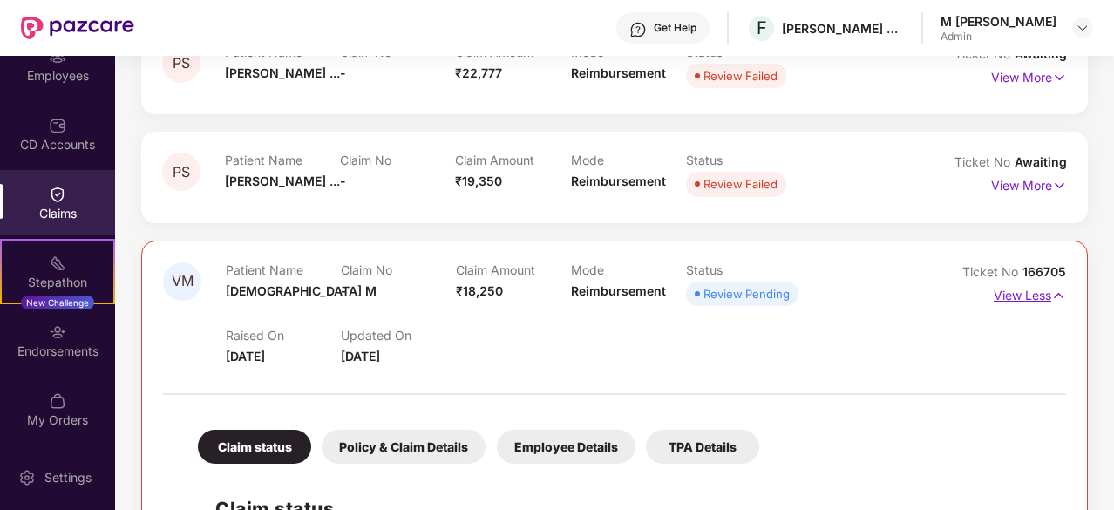
click at [1013, 292] on p "View Less" at bounding box center [1029, 293] width 72 height 24
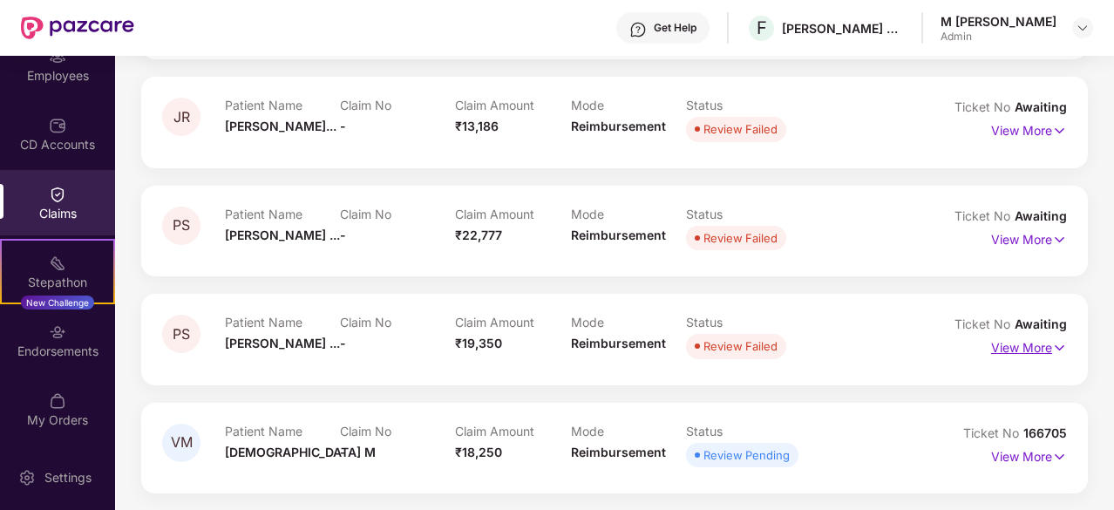
click at [1032, 356] on p "View More" at bounding box center [1029, 346] width 76 height 24
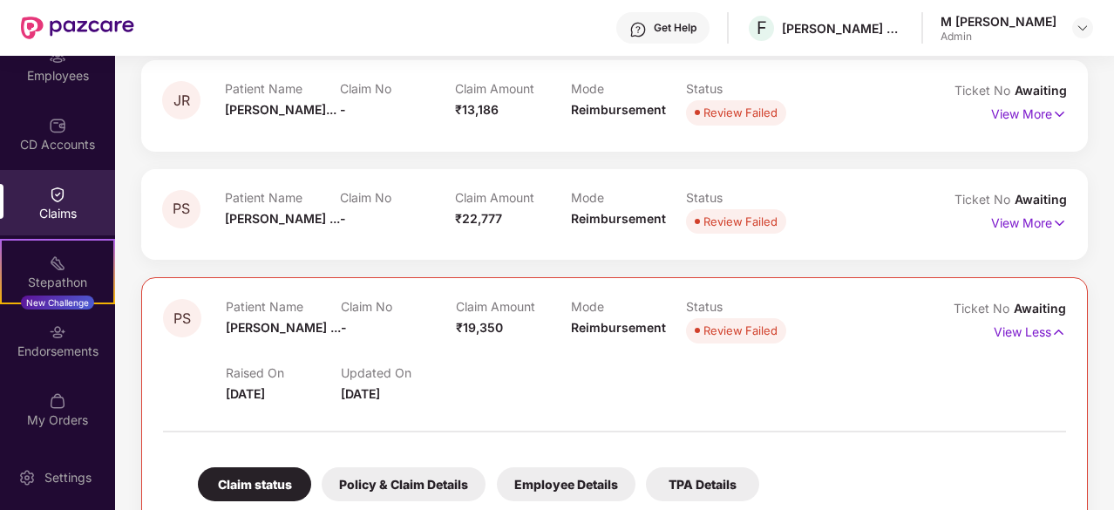
scroll to position [0, 0]
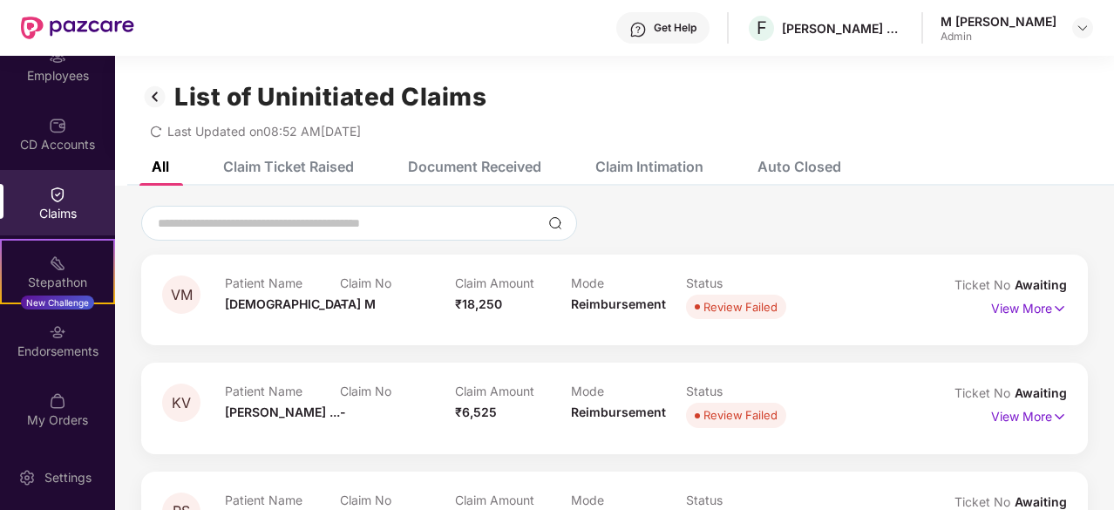
click at [303, 172] on div "Claim Ticket Raised" at bounding box center [288, 166] width 131 height 17
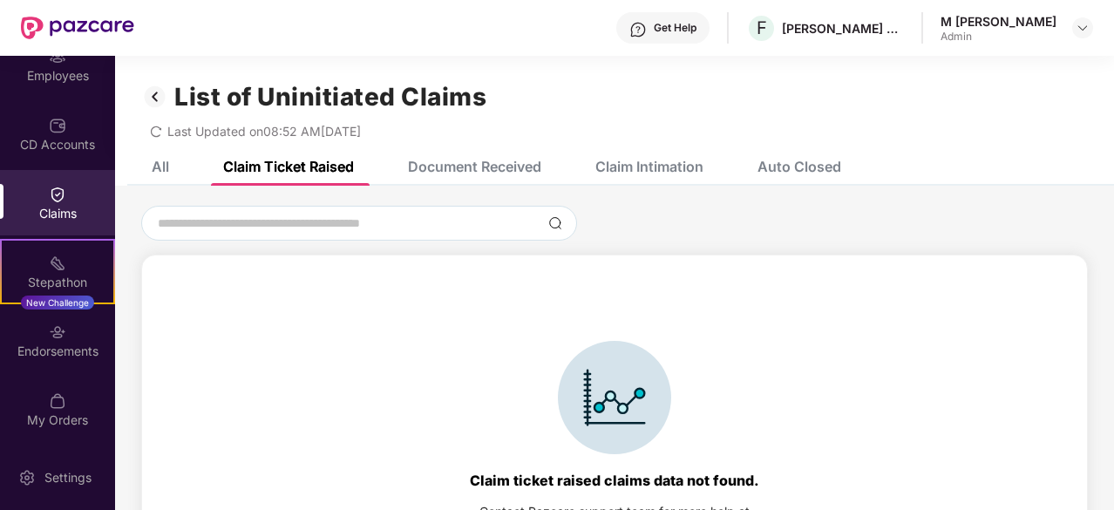
click at [485, 164] on div "Document Received" at bounding box center [474, 166] width 133 height 17
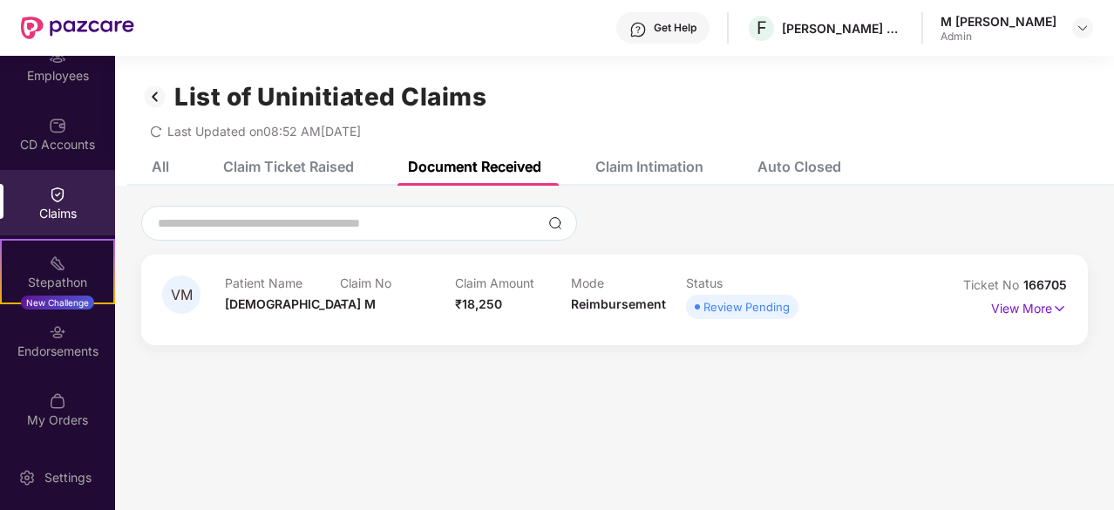
click at [657, 163] on div "Claim Intimation" at bounding box center [649, 166] width 108 height 17
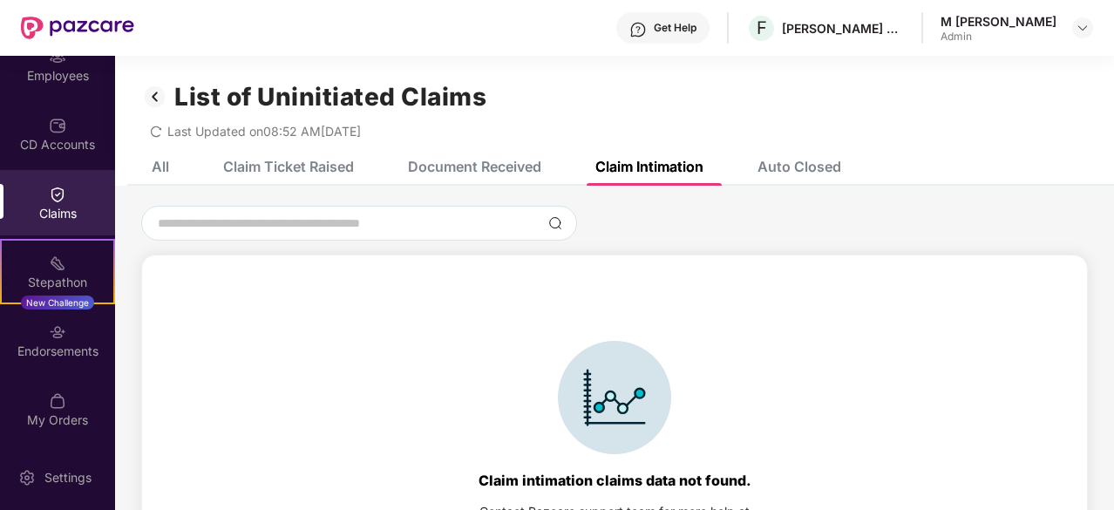
click at [816, 165] on div "Auto Closed" at bounding box center [799, 166] width 84 height 17
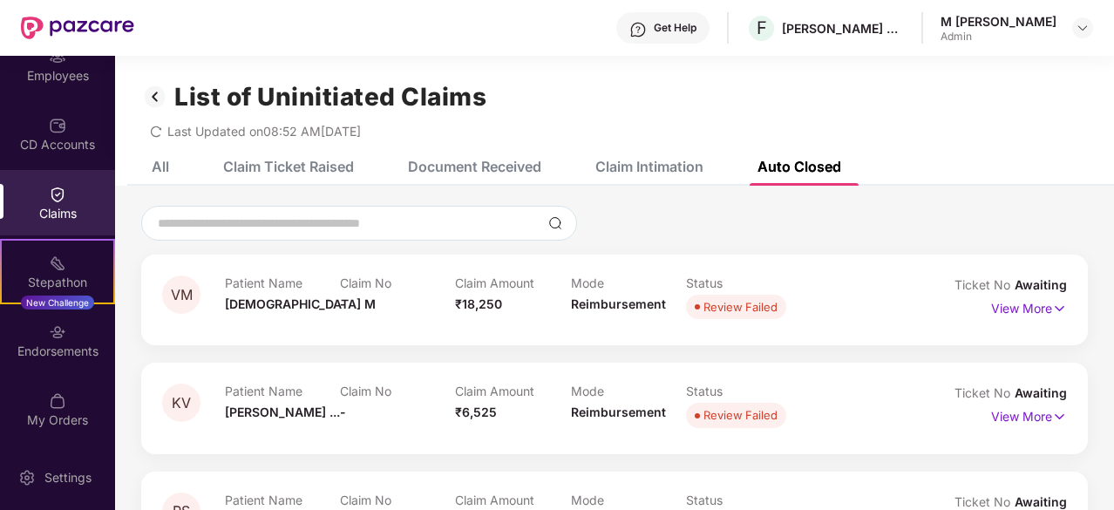
click at [500, 170] on div "Document Received" at bounding box center [474, 166] width 133 height 17
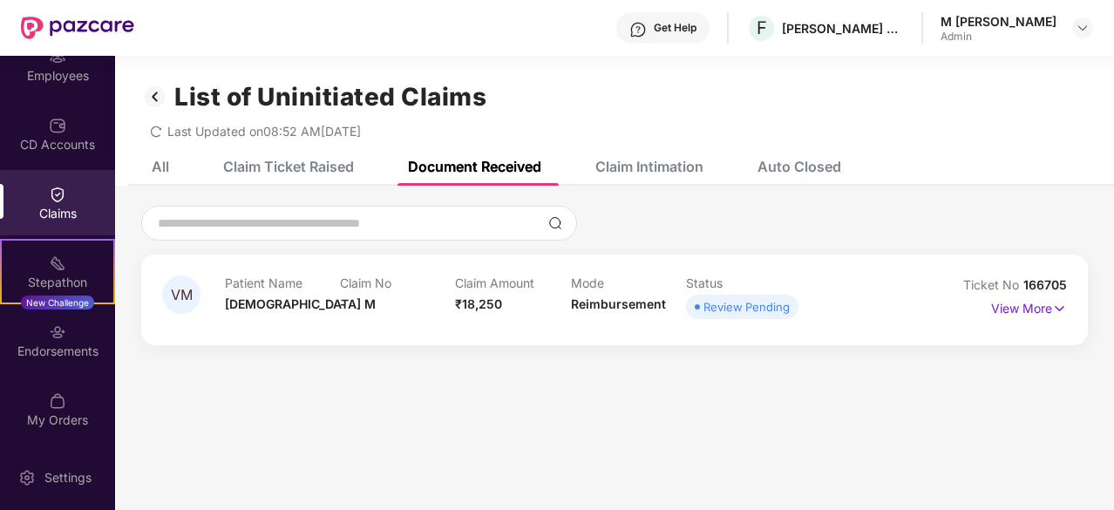
click at [331, 176] on div "Claim Ticket Raised" at bounding box center [275, 166] width 157 height 38
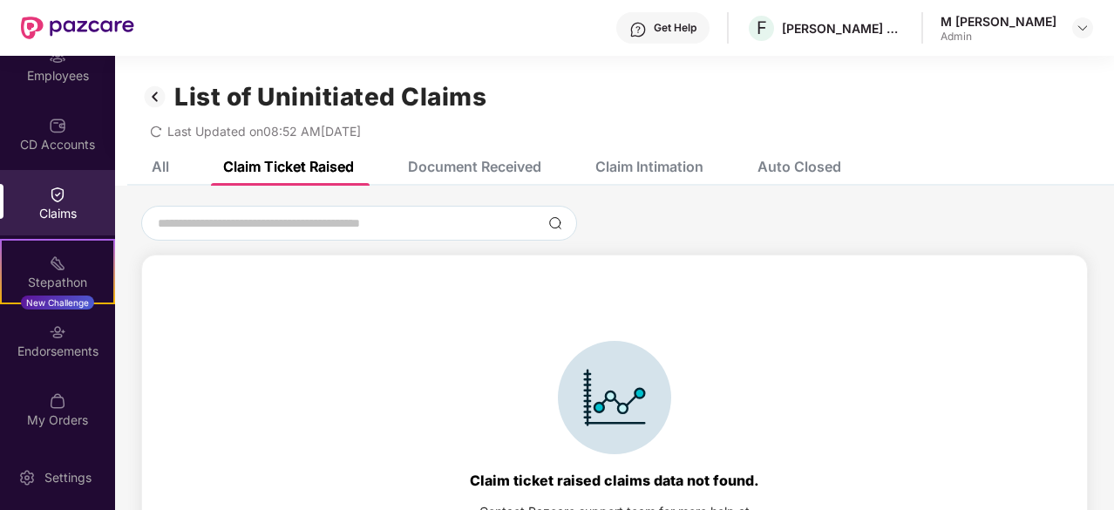
click at [476, 156] on div "Document Received" at bounding box center [461, 166] width 159 height 38
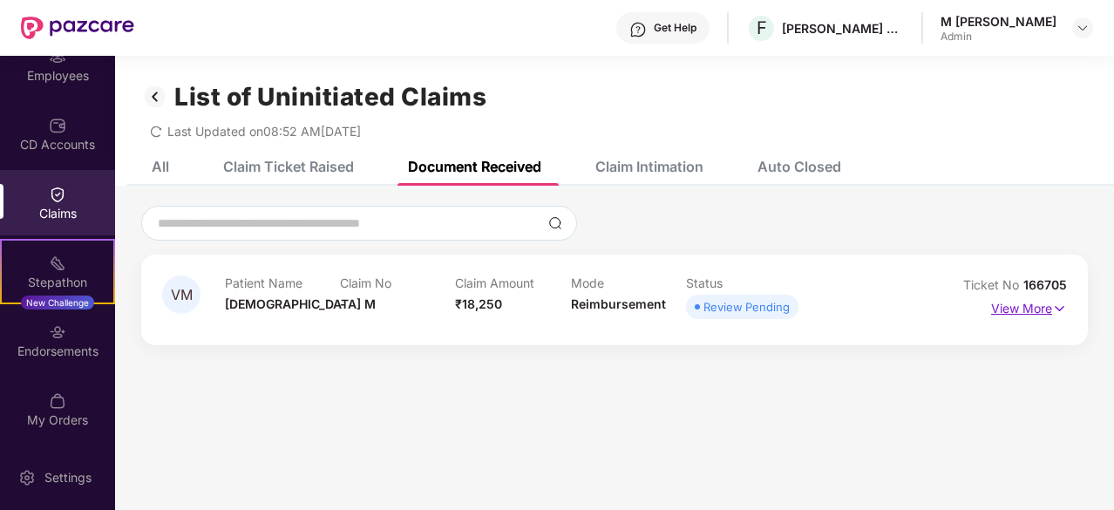
click at [1020, 312] on p "View More" at bounding box center [1029, 307] width 76 height 24
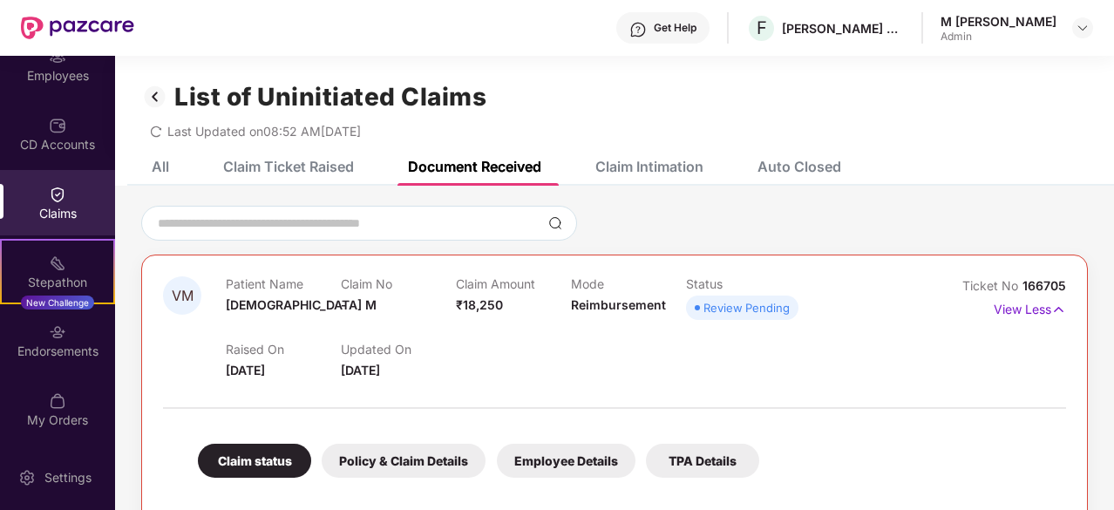
click at [155, 102] on img at bounding box center [155, 97] width 28 height 30
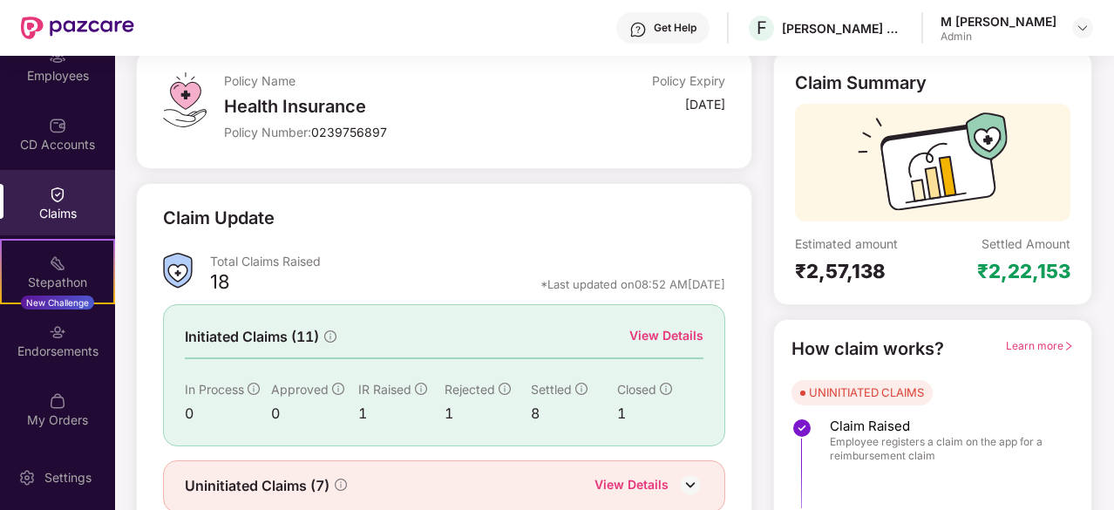
scroll to position [171, 0]
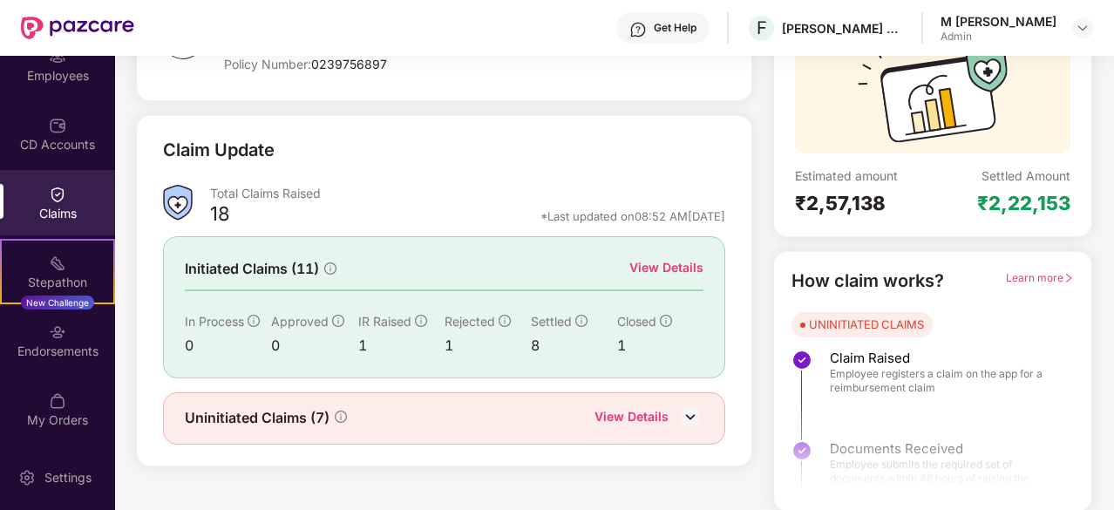
click at [654, 271] on div "View Details" at bounding box center [666, 267] width 74 height 19
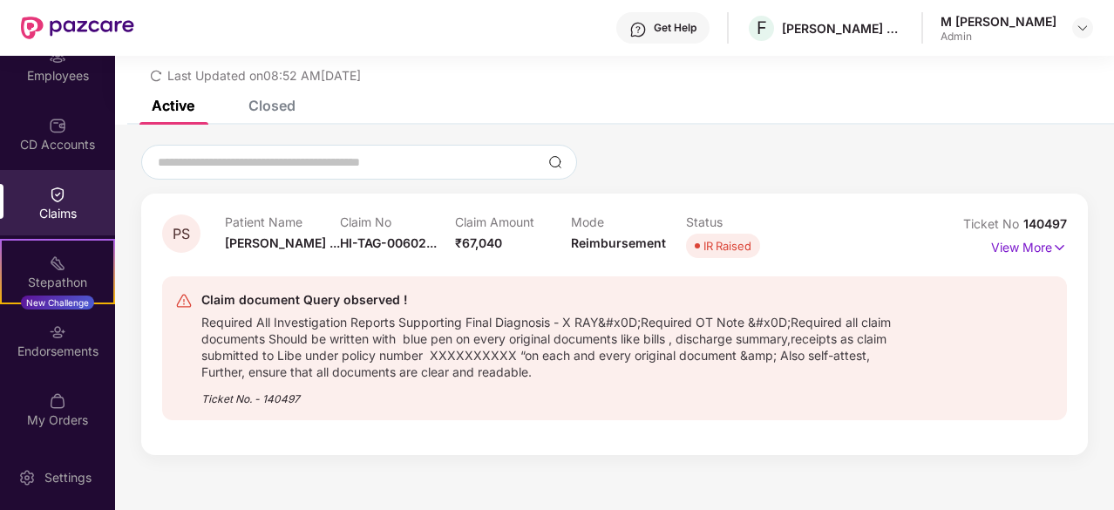
scroll to position [56, 0]
click at [392, 247] on span "HI-TAG-00602..." at bounding box center [388, 242] width 97 height 15
click at [278, 98] on div "List of Initiated Claims Last Updated on 08:52 AM[DATE]" at bounding box center [614, 50] width 999 height 100
click at [277, 107] on div "Closed" at bounding box center [271, 105] width 47 height 17
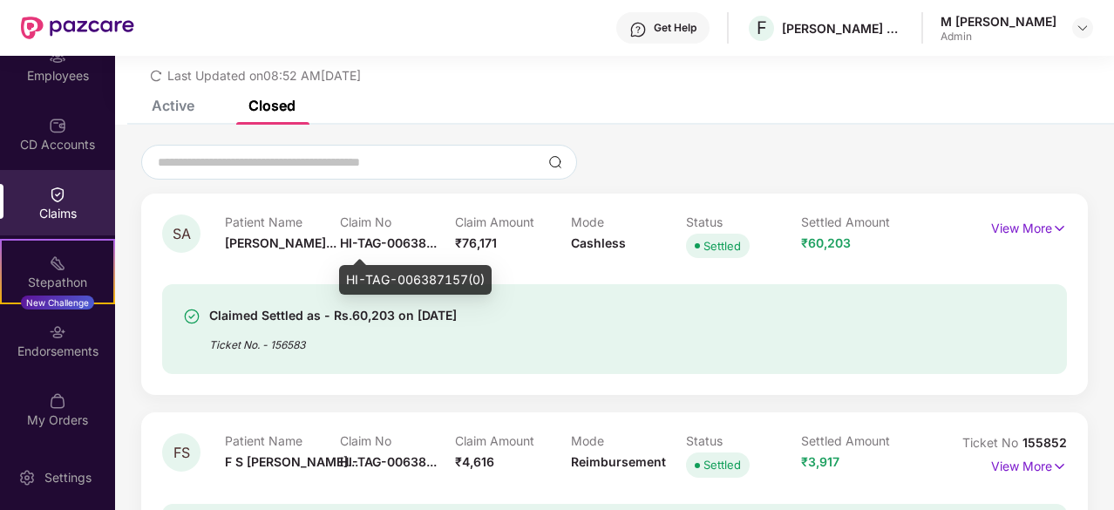
click at [389, 236] on span "HI-TAG-00638..." at bounding box center [388, 242] width 97 height 15
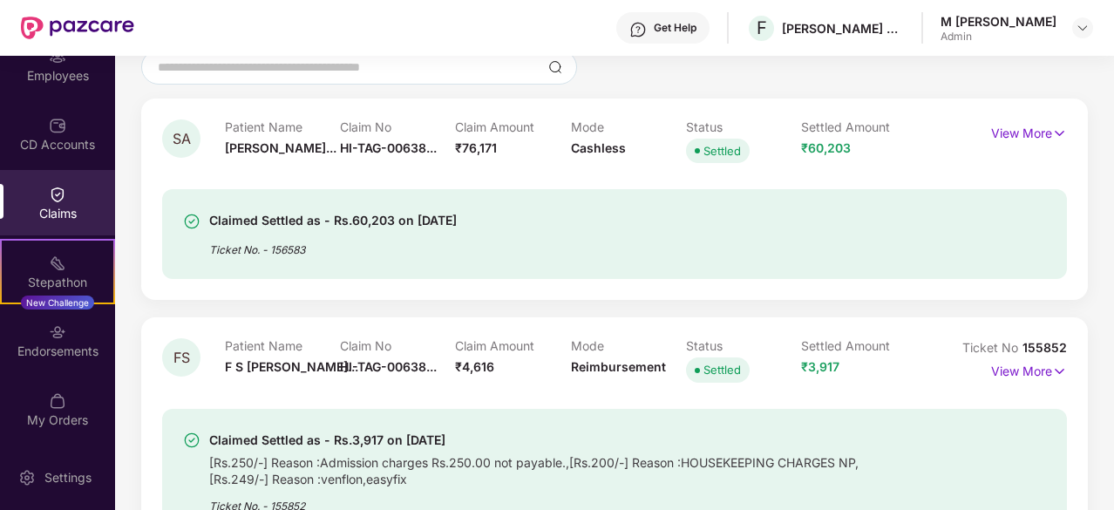
scroll to position [152, 0]
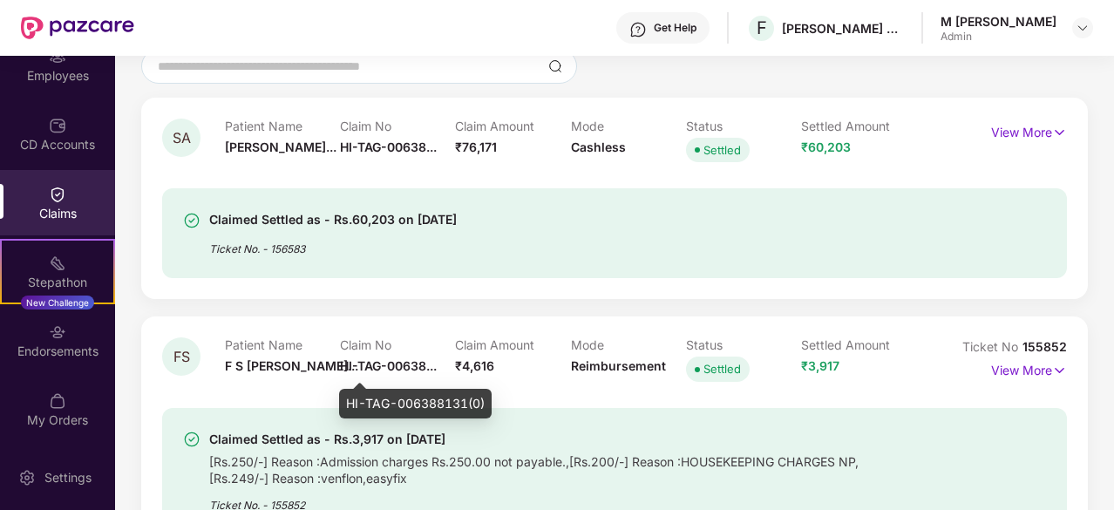
click at [410, 358] on span "HI-TAG-00638..." at bounding box center [388, 365] width 97 height 15
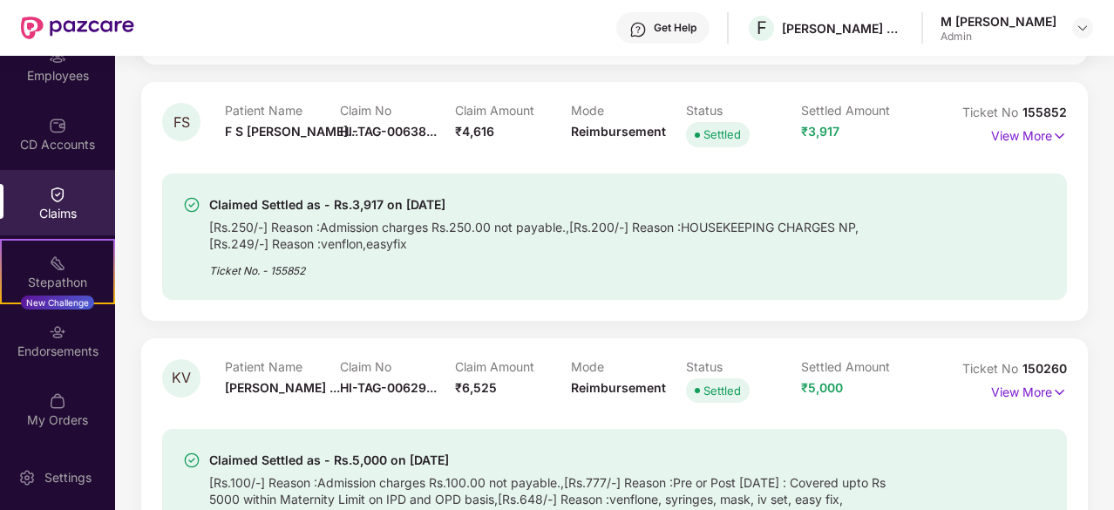
scroll to position [394, 0]
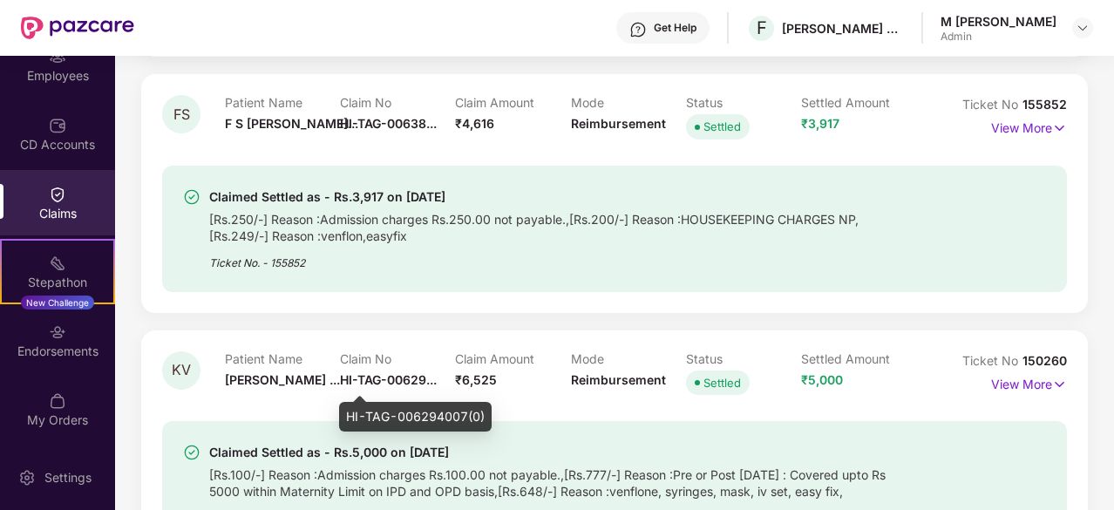
click at [406, 383] on span "HI-TAG-00629..." at bounding box center [388, 379] width 97 height 15
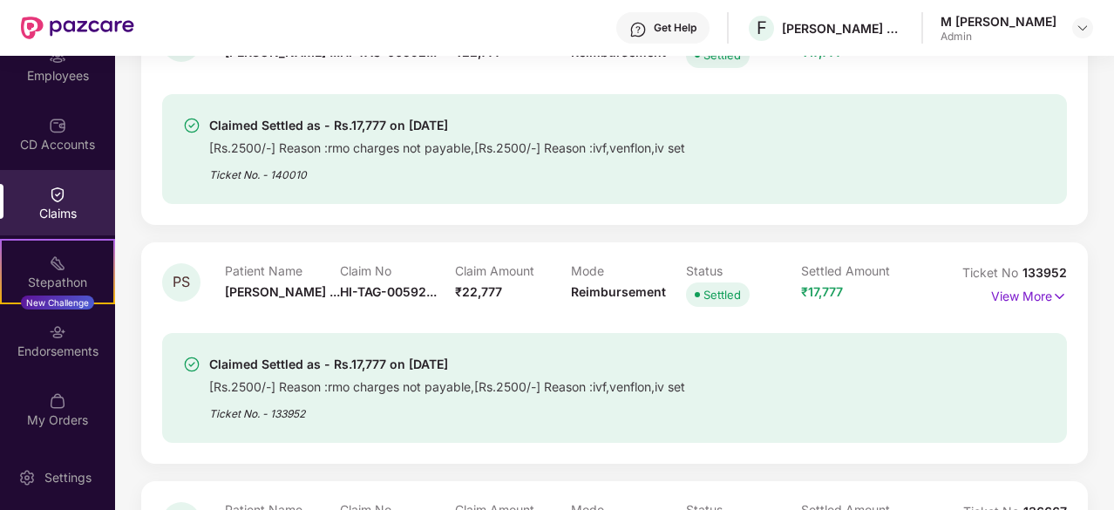
scroll to position [978, 0]
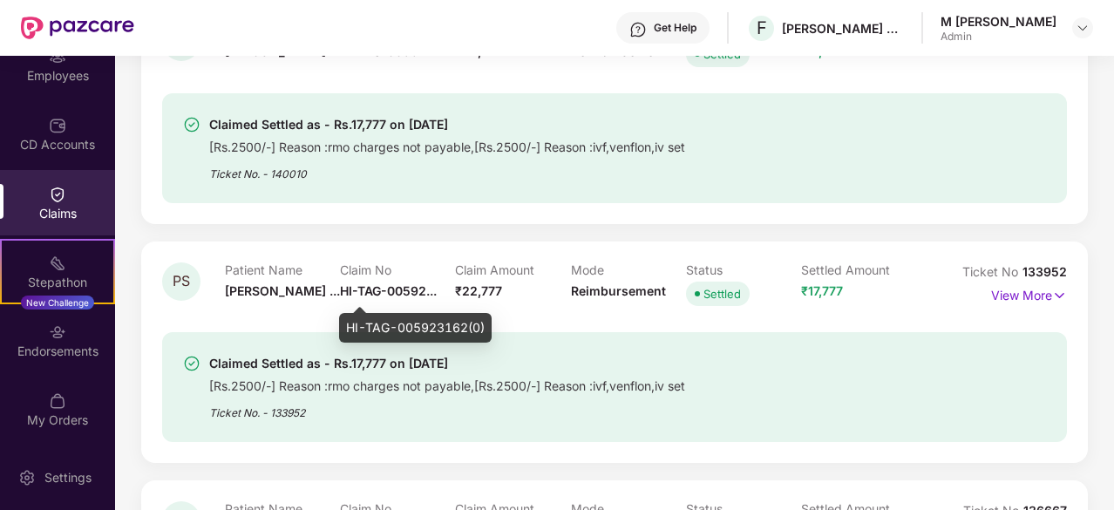
click at [406, 287] on span "HI-TAG-00592..." at bounding box center [388, 290] width 97 height 15
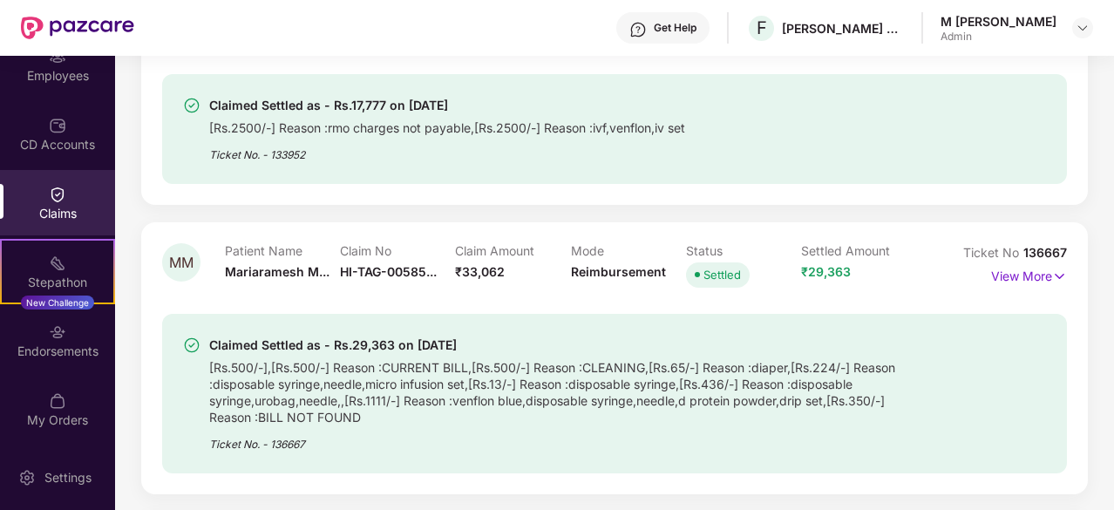
scroll to position [1237, 0]
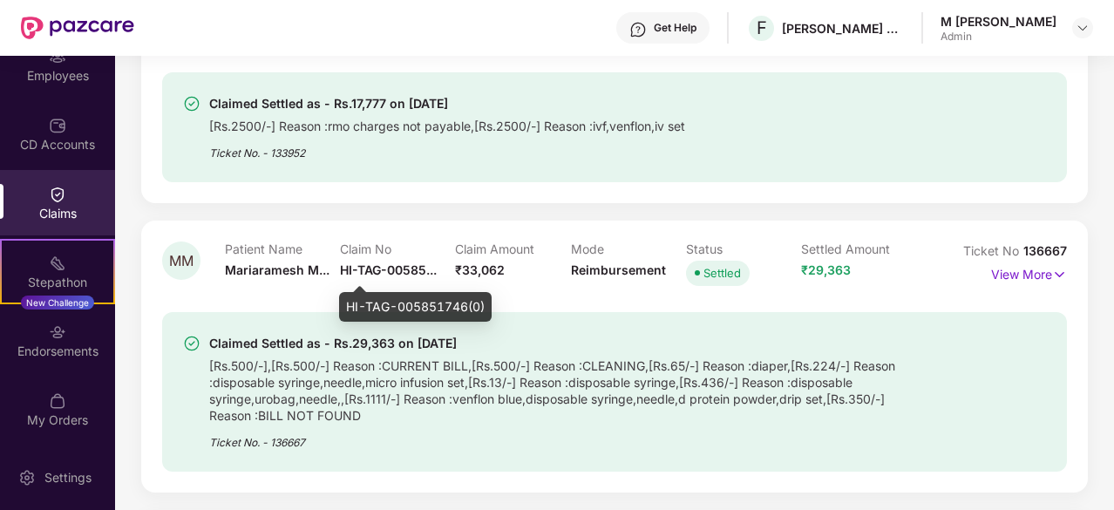
click at [401, 269] on span "HI-TAG-00585..." at bounding box center [388, 269] width 97 height 15
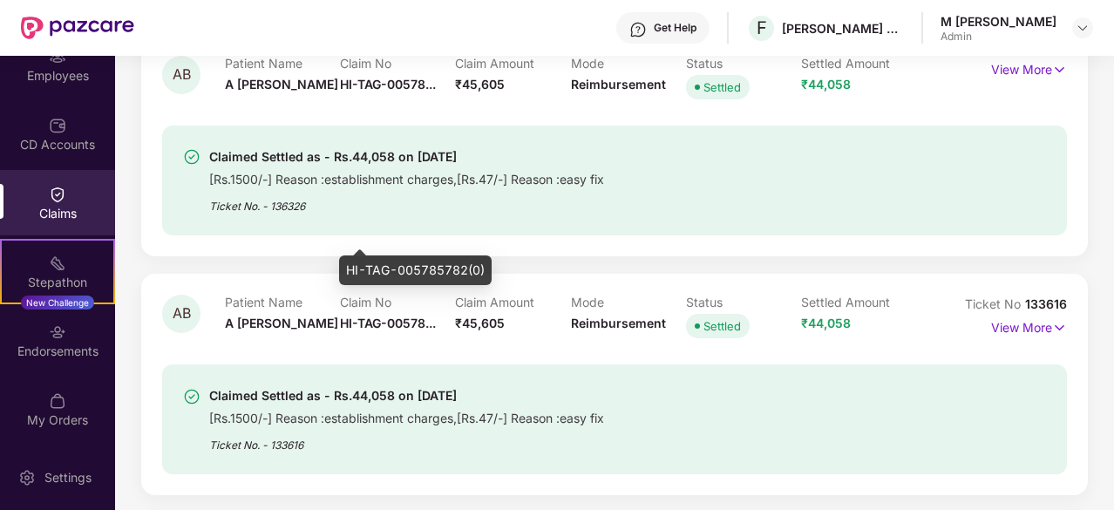
scroll to position [1722, 0]
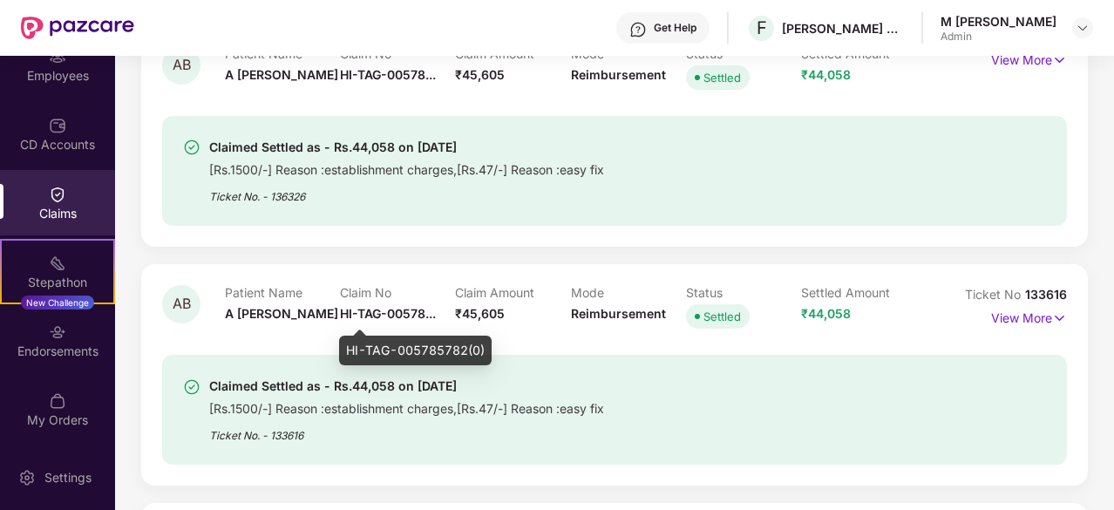
click at [393, 308] on span "HI-TAG-00578..." at bounding box center [388, 313] width 96 height 15
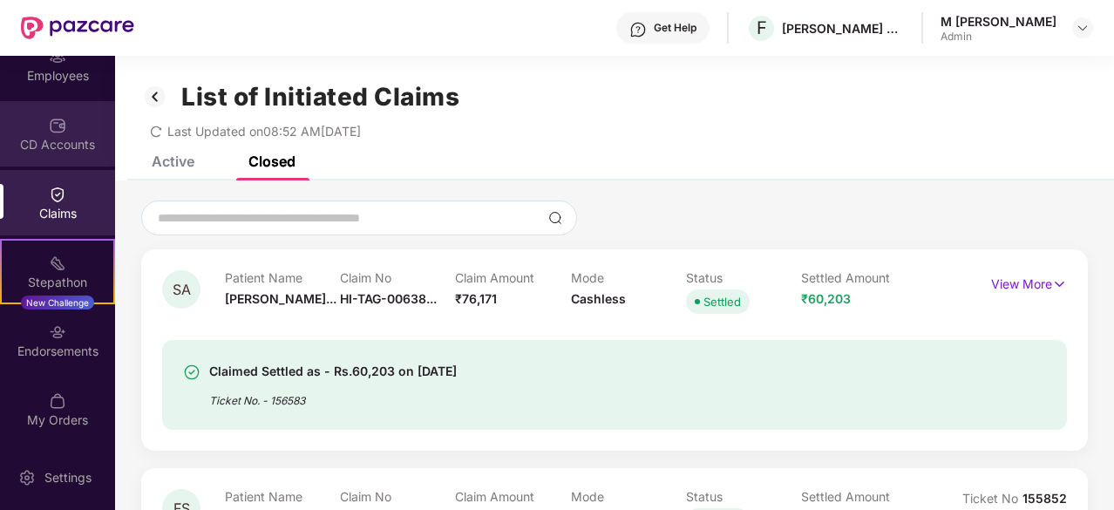
scroll to position [0, 0]
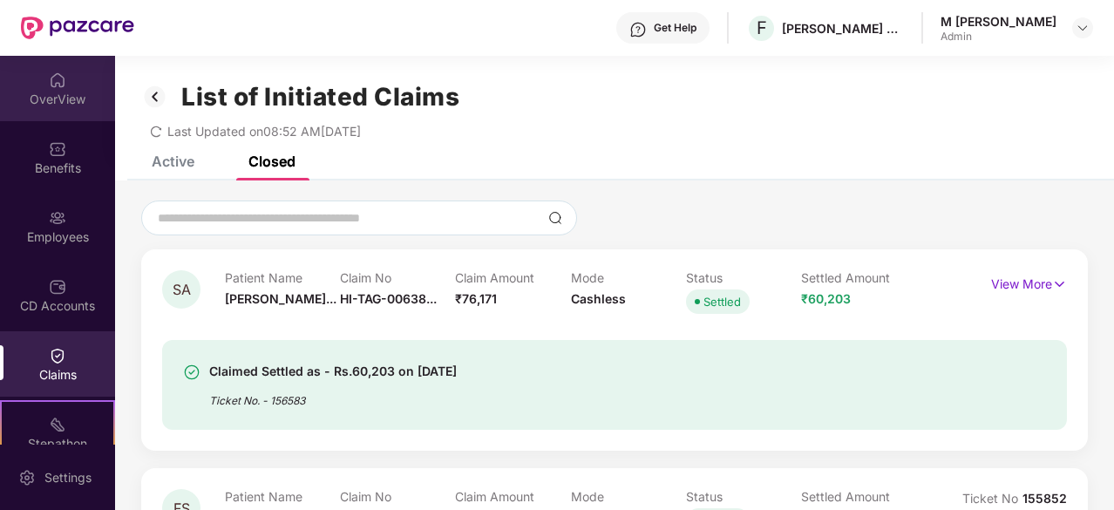
click at [70, 88] on div "OverView" at bounding box center [57, 88] width 115 height 65
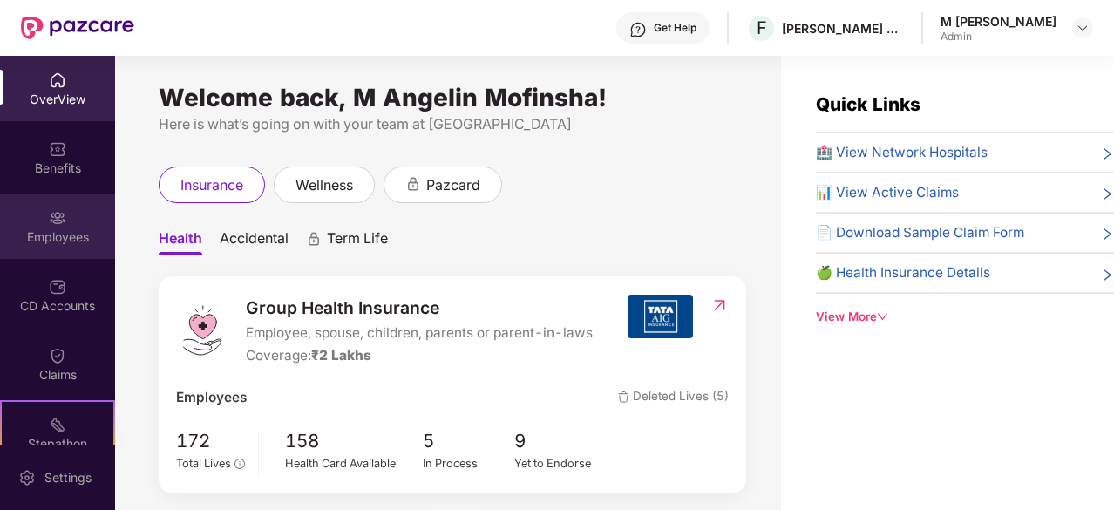
click at [78, 238] on div "Employees" at bounding box center [57, 236] width 115 height 17
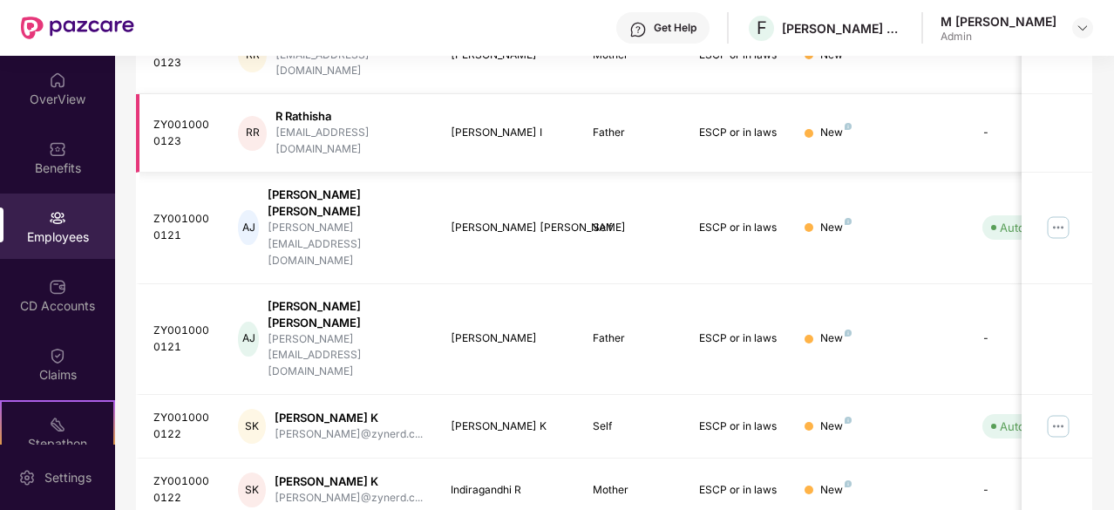
scroll to position [557, 0]
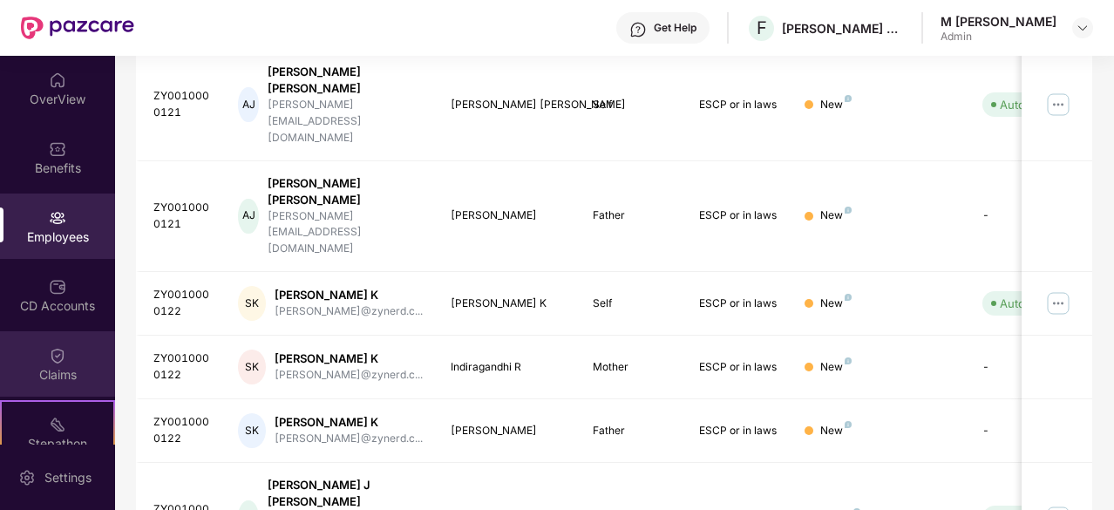
click at [80, 371] on div "Claims" at bounding box center [57, 374] width 115 height 17
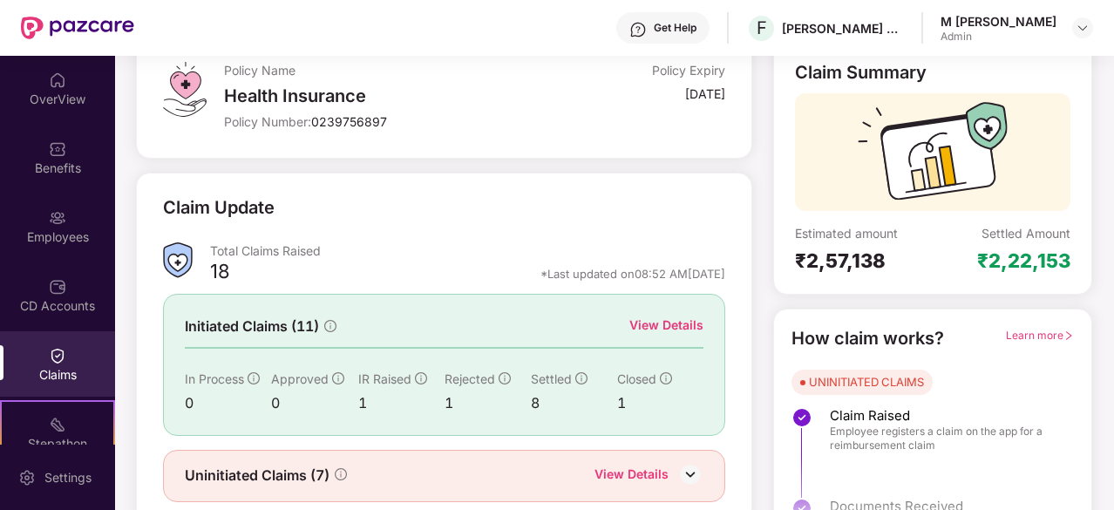
scroll to position [171, 0]
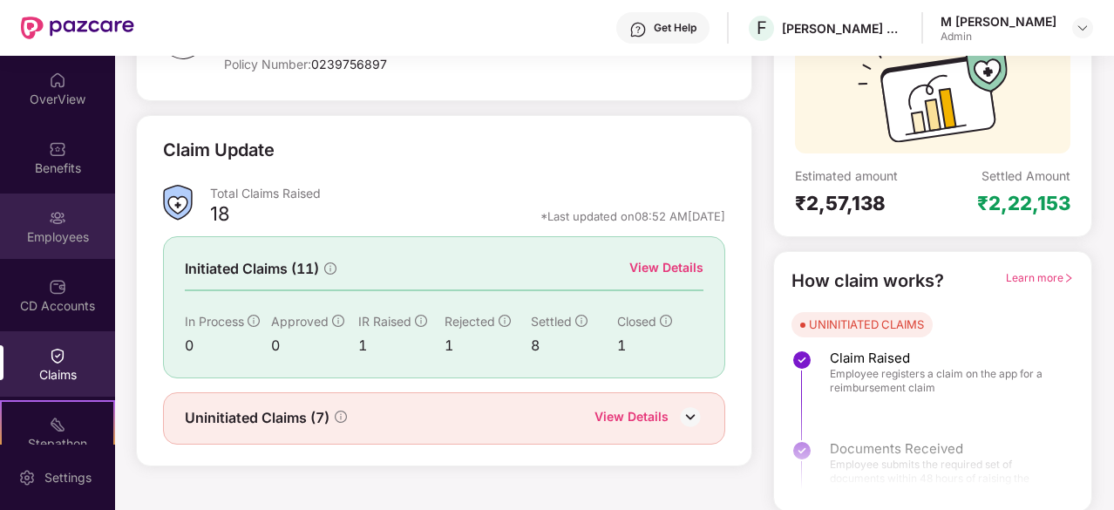
click at [64, 230] on div "Employees" at bounding box center [57, 236] width 115 height 17
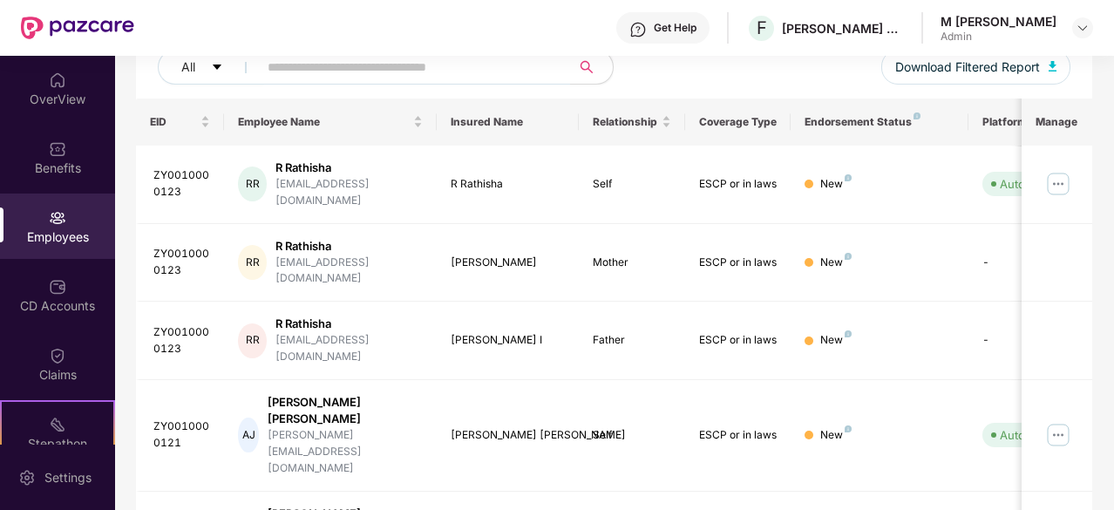
scroll to position [557, 0]
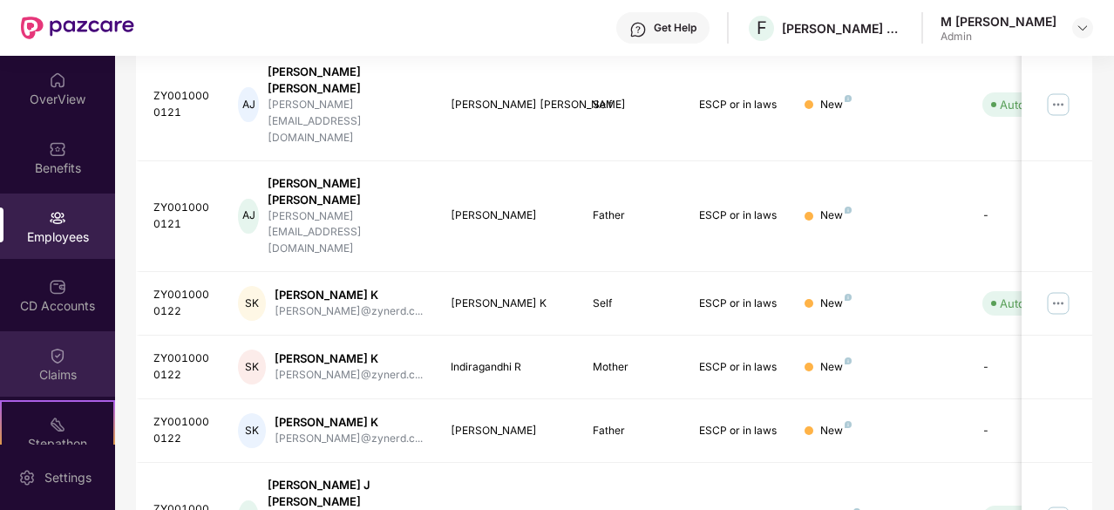
click at [91, 376] on div "Claims" at bounding box center [57, 374] width 115 height 17
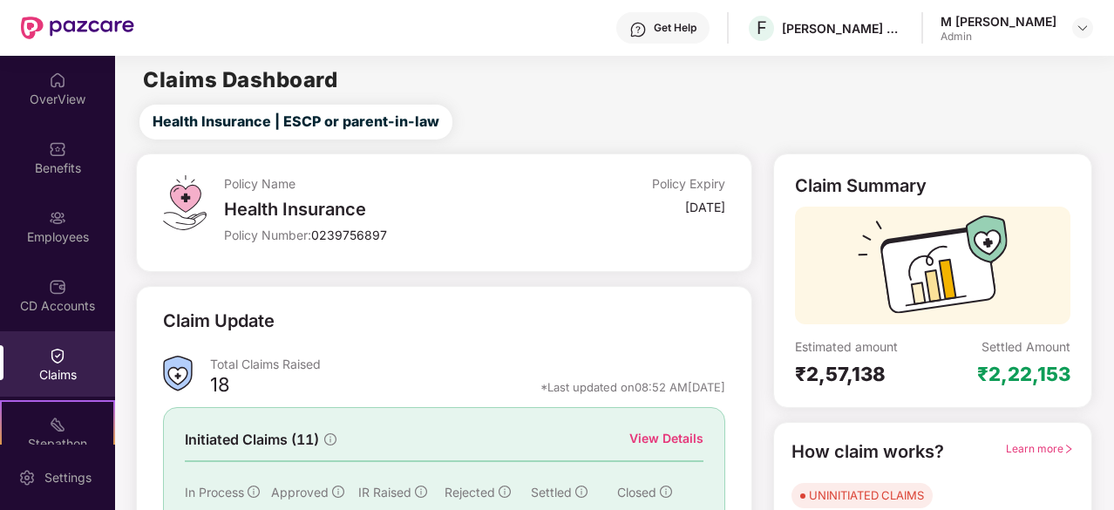
scroll to position [171, 0]
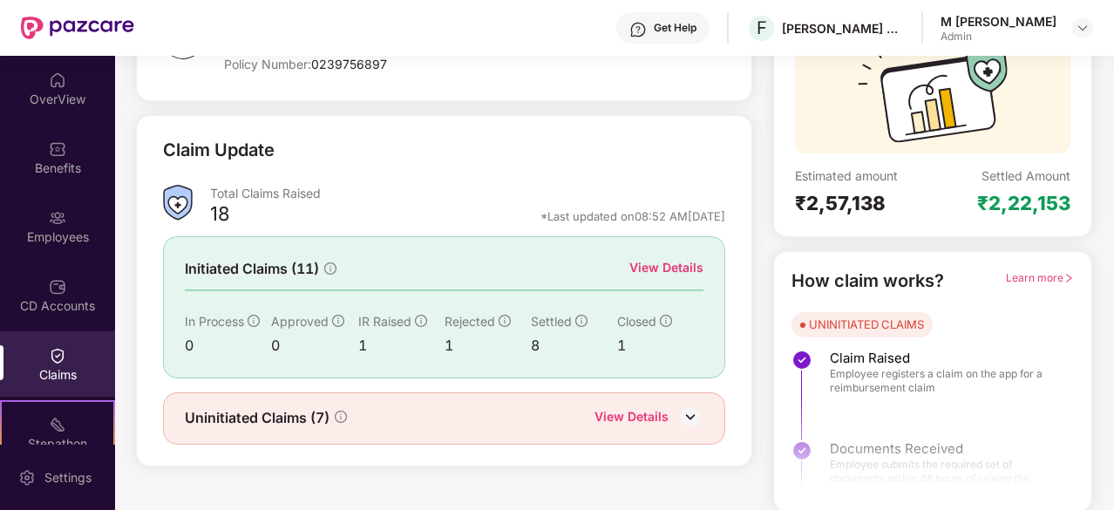
click at [680, 269] on div "View Details" at bounding box center [666, 267] width 74 height 19
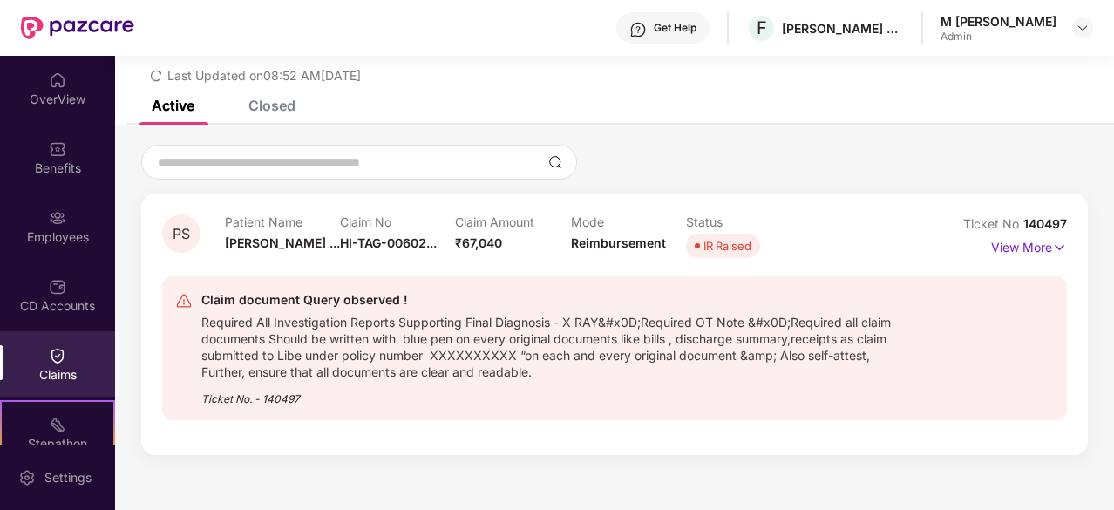
scroll to position [56, 0]
click at [1018, 247] on p "View More" at bounding box center [1029, 246] width 76 height 24
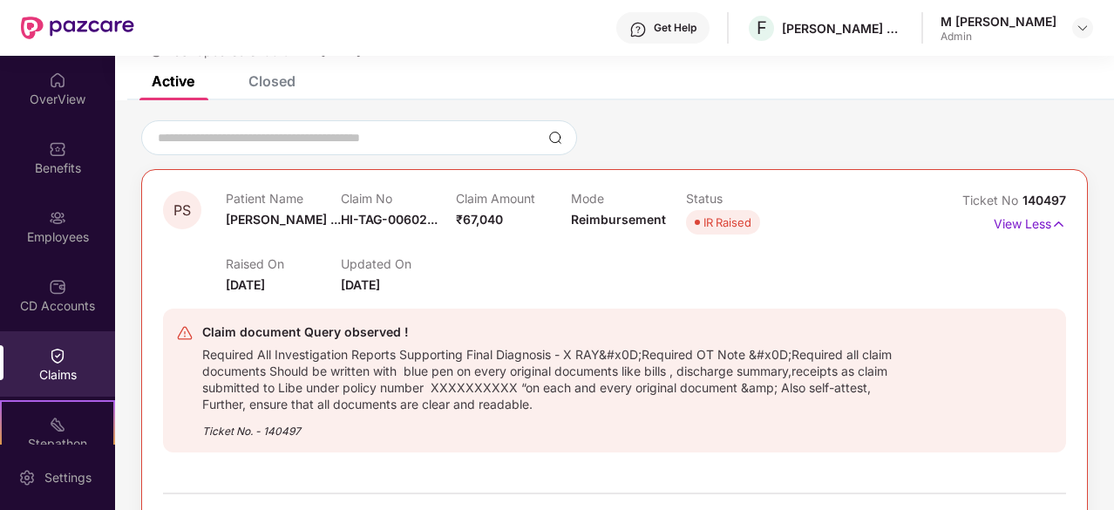
scroll to position [0, 0]
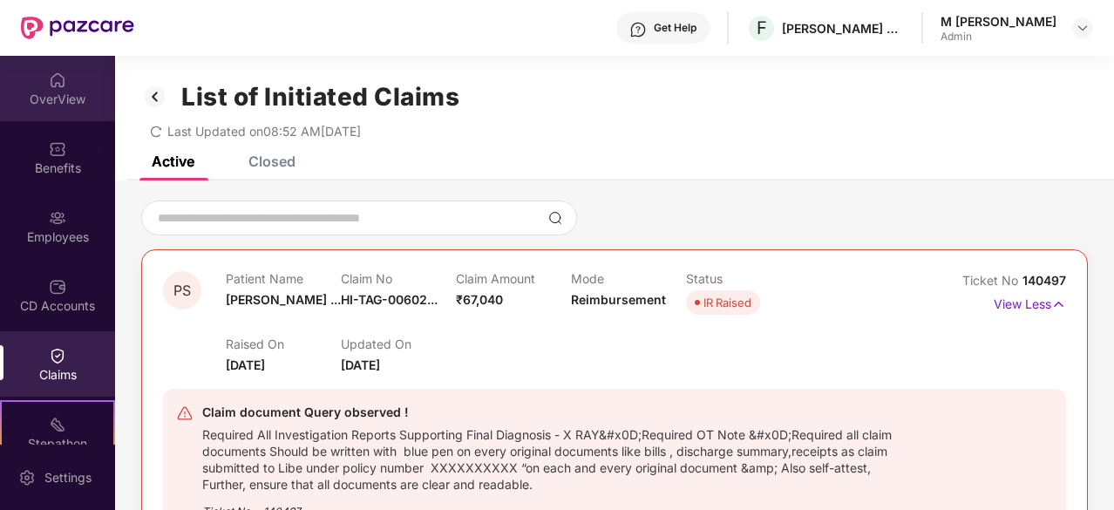
click at [49, 79] on img at bounding box center [57, 79] width 17 height 17
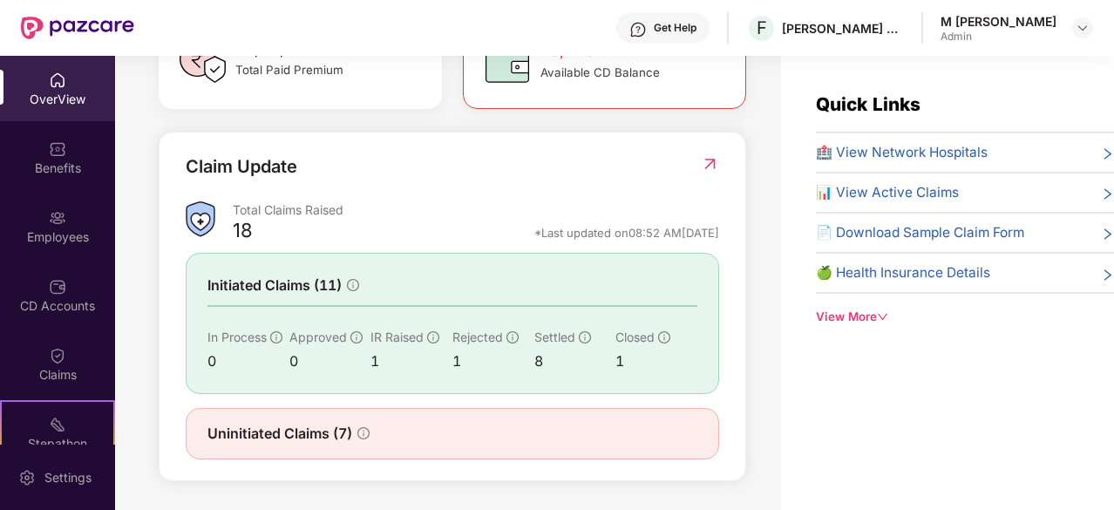
scroll to position [571, 0]
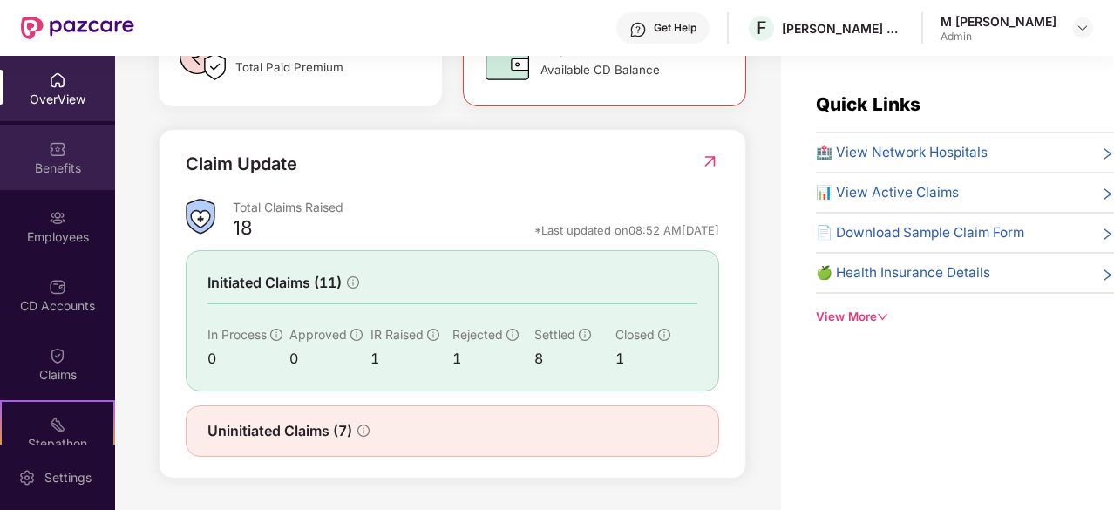
click at [40, 166] on div "Benefits" at bounding box center [57, 167] width 115 height 17
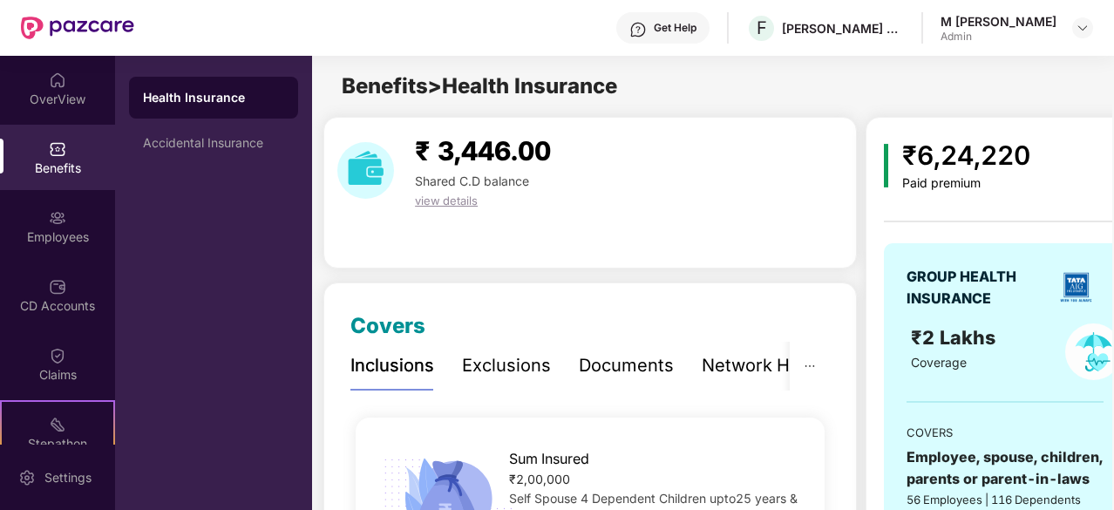
scroll to position [0, 2]
click at [52, 221] on img at bounding box center [57, 217] width 17 height 17
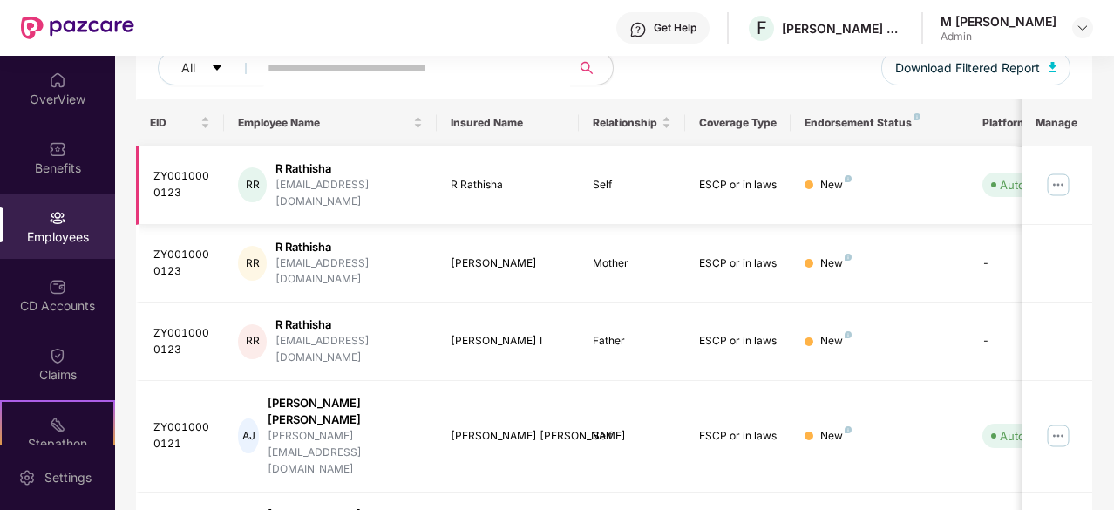
scroll to position [227, 0]
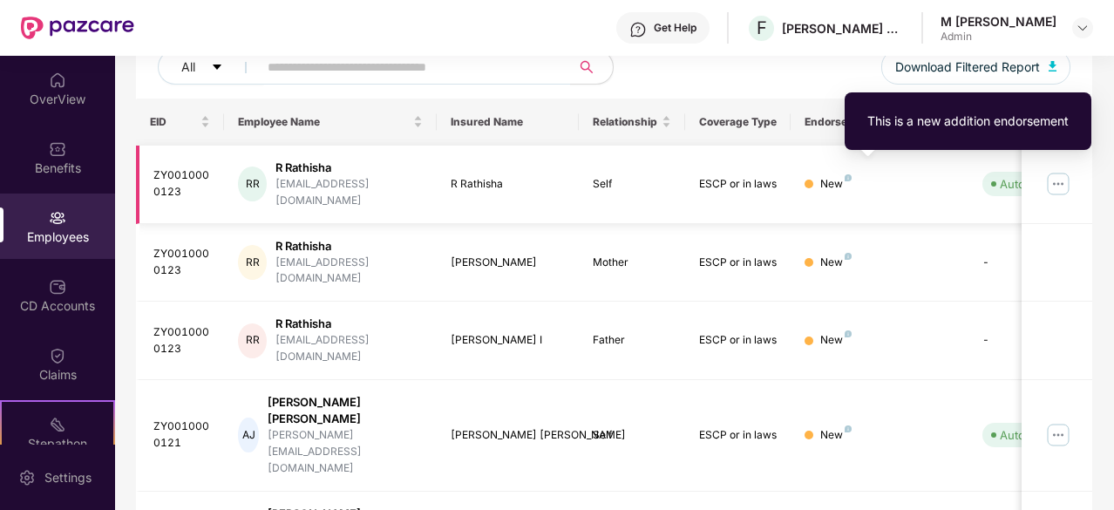
click at [846, 174] on img at bounding box center [847, 177] width 7 height 7
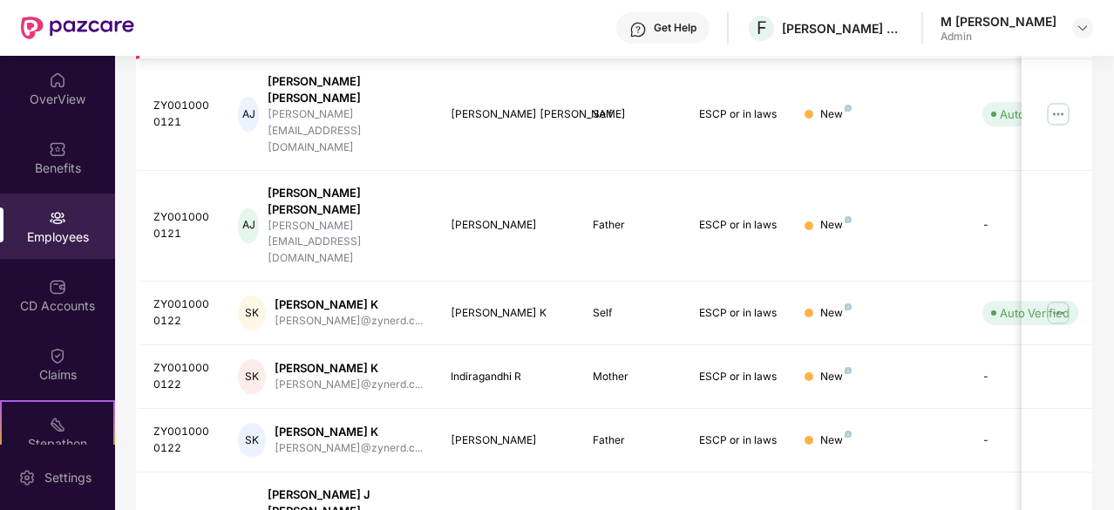
scroll to position [557, 0]
